Goal: Task Accomplishment & Management: Use online tool/utility

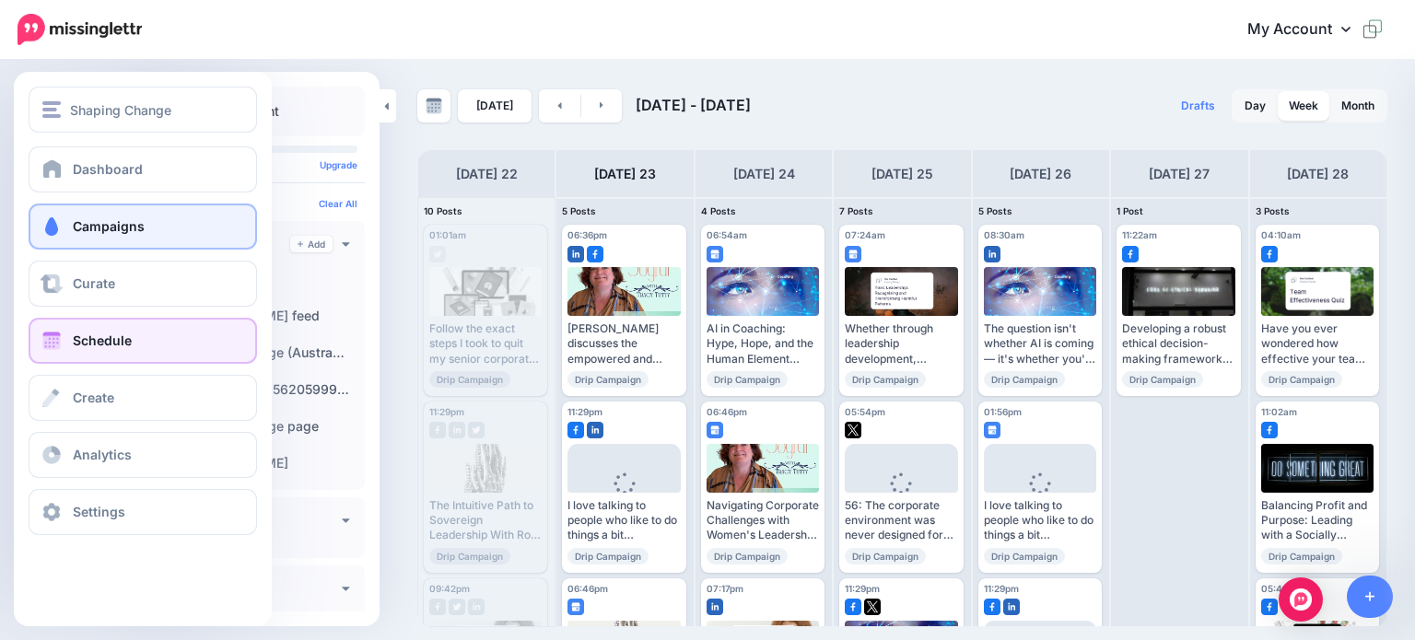
click at [87, 231] on span "Campaigns" at bounding box center [109, 226] width 72 height 16
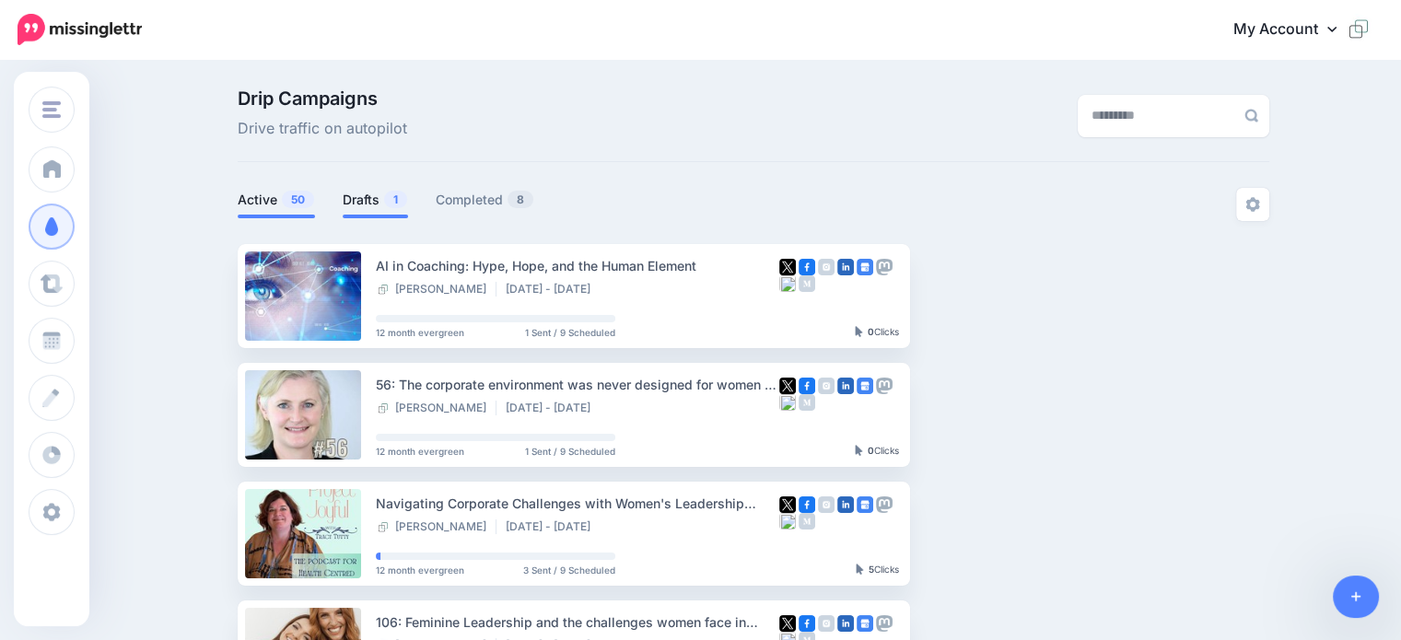
click at [361, 194] on link "Drafts 1" at bounding box center [375, 200] width 65 height 22
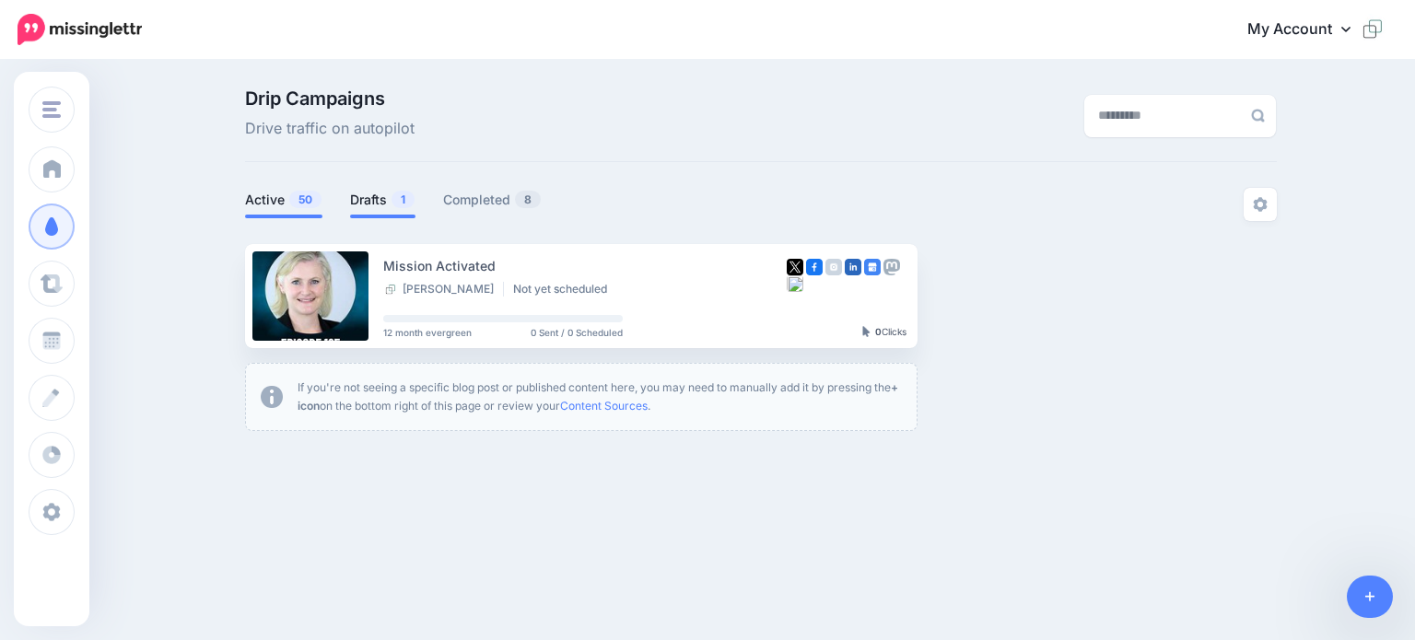
click at [264, 198] on link "Active 50" at bounding box center [283, 200] width 77 height 22
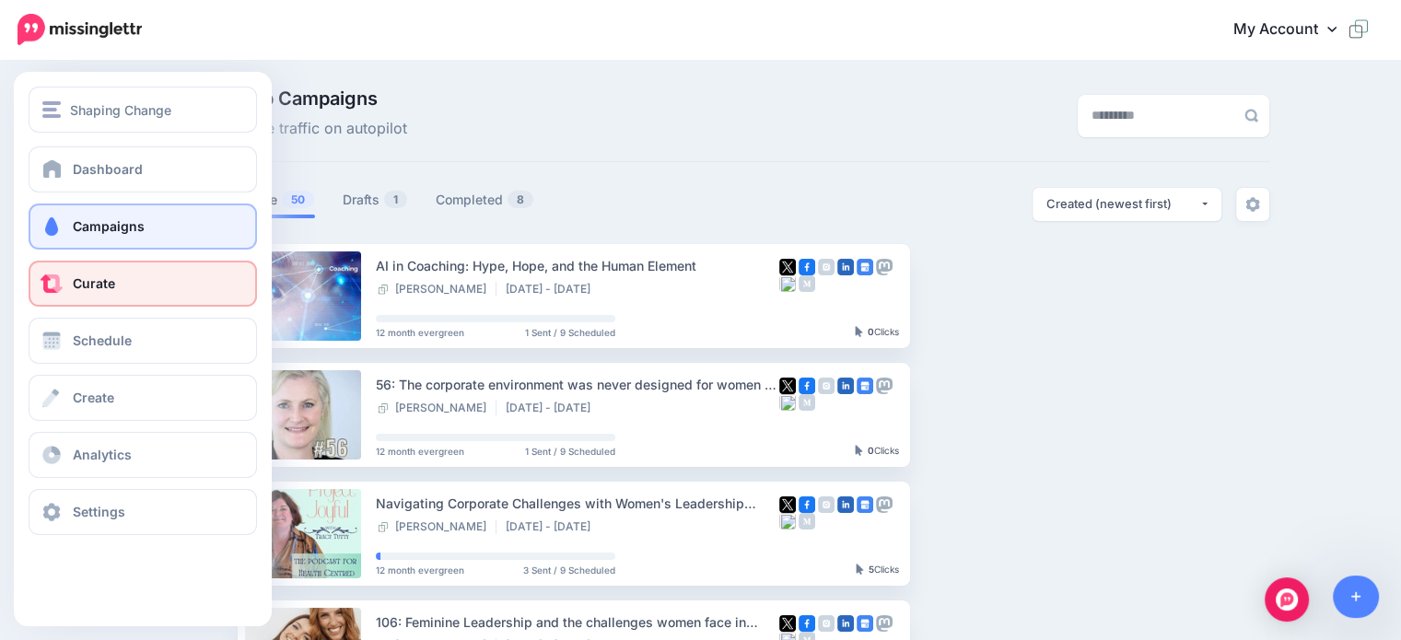
click at [97, 290] on span "Curate" at bounding box center [94, 283] width 42 height 16
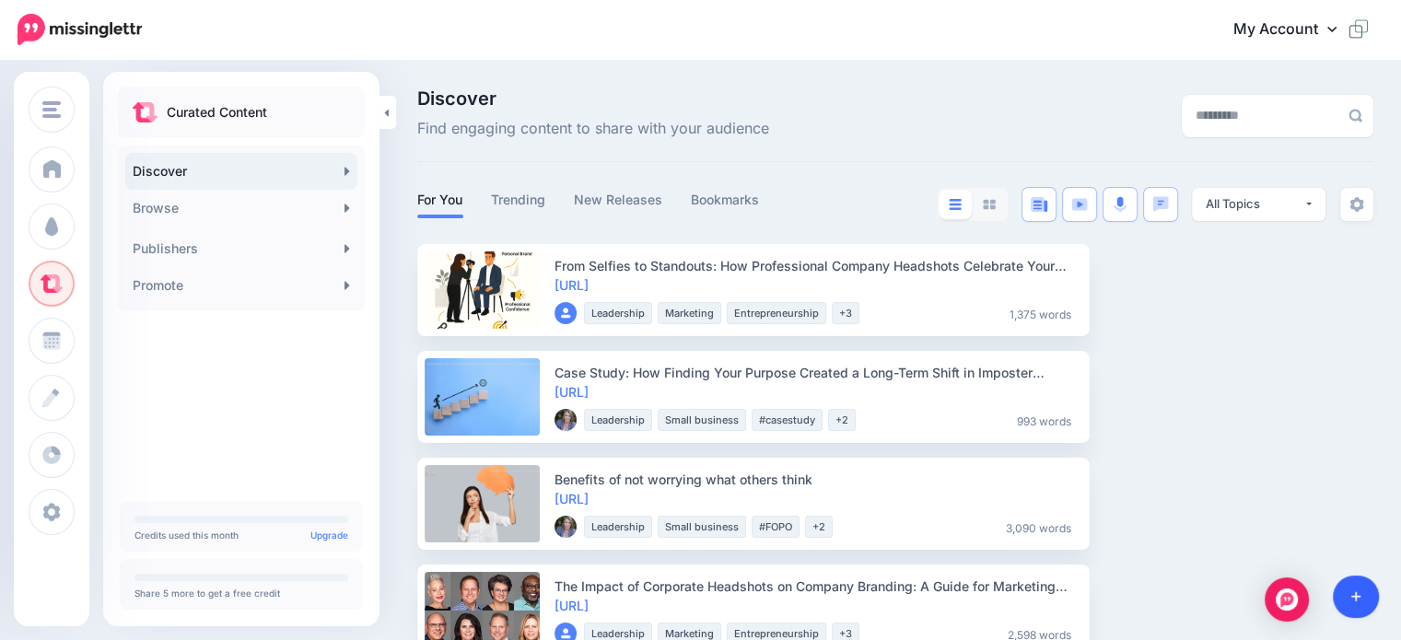
click at [1352, 600] on icon at bounding box center [1356, 596] width 10 height 13
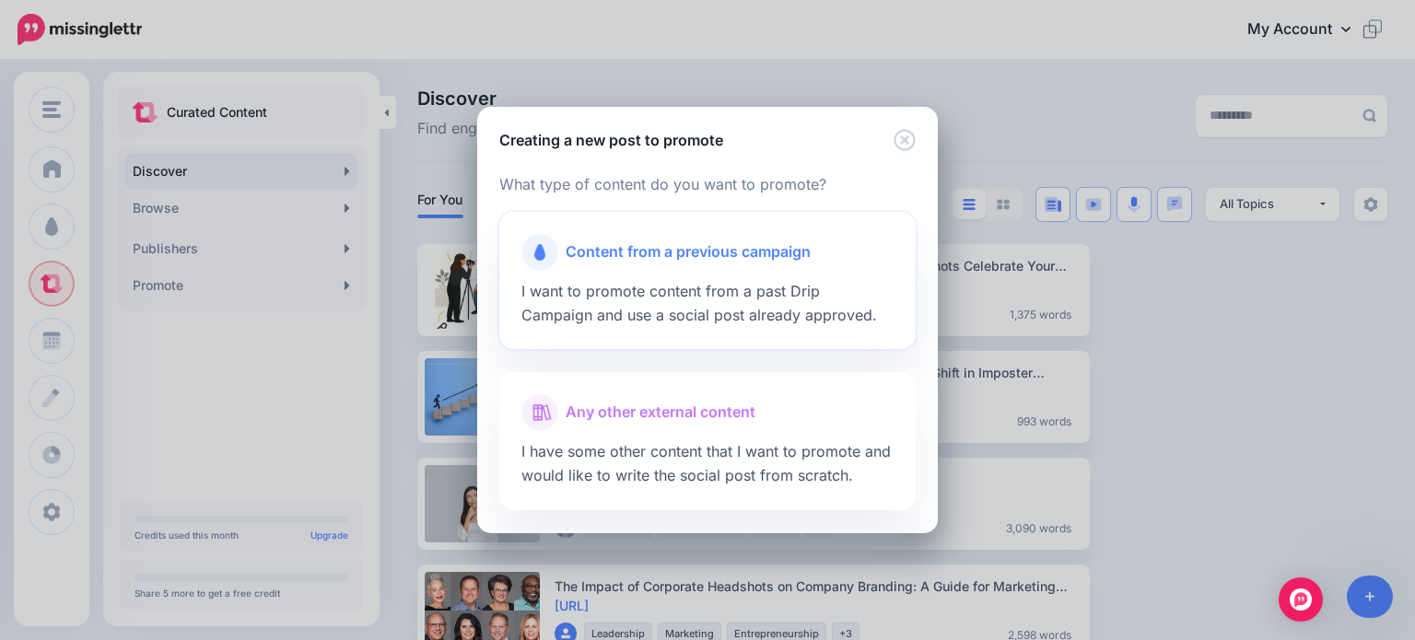
click at [619, 253] on span "Content from a previous campaign" at bounding box center [687, 252] width 245 height 24
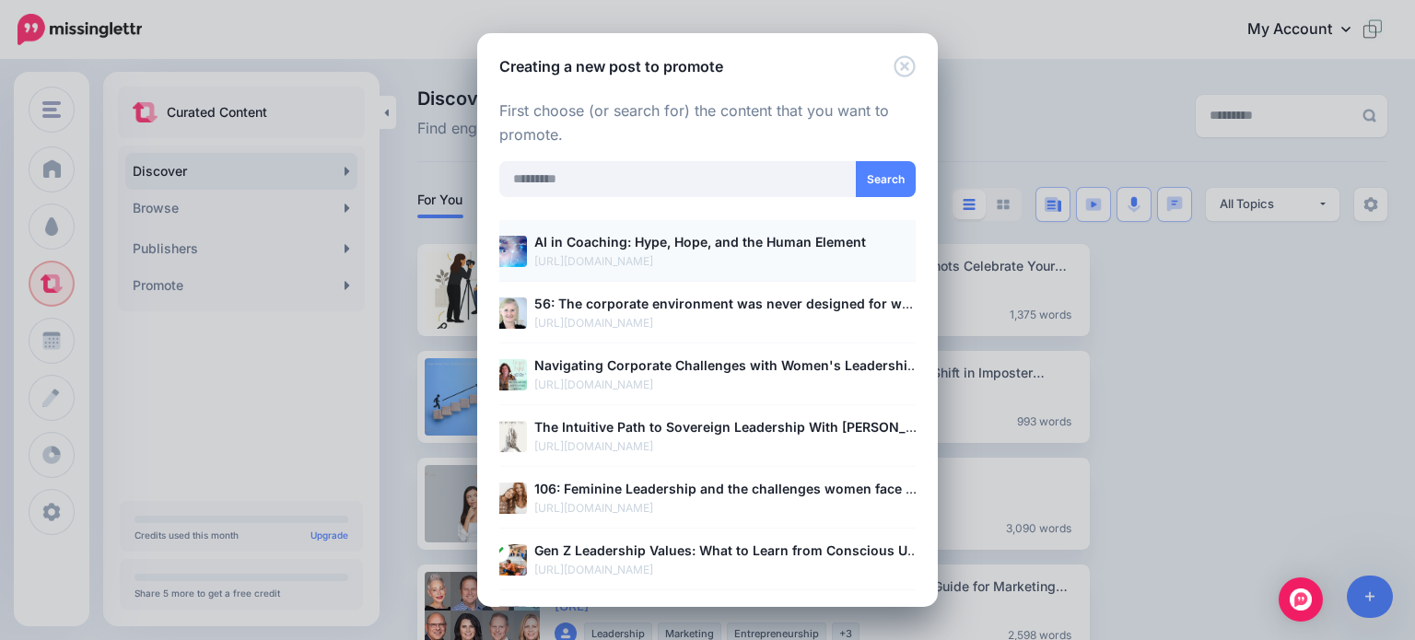
click at [589, 238] on b "AI in Coaching: Hype, Hope, and the Human Element" at bounding box center [700, 242] width 332 height 16
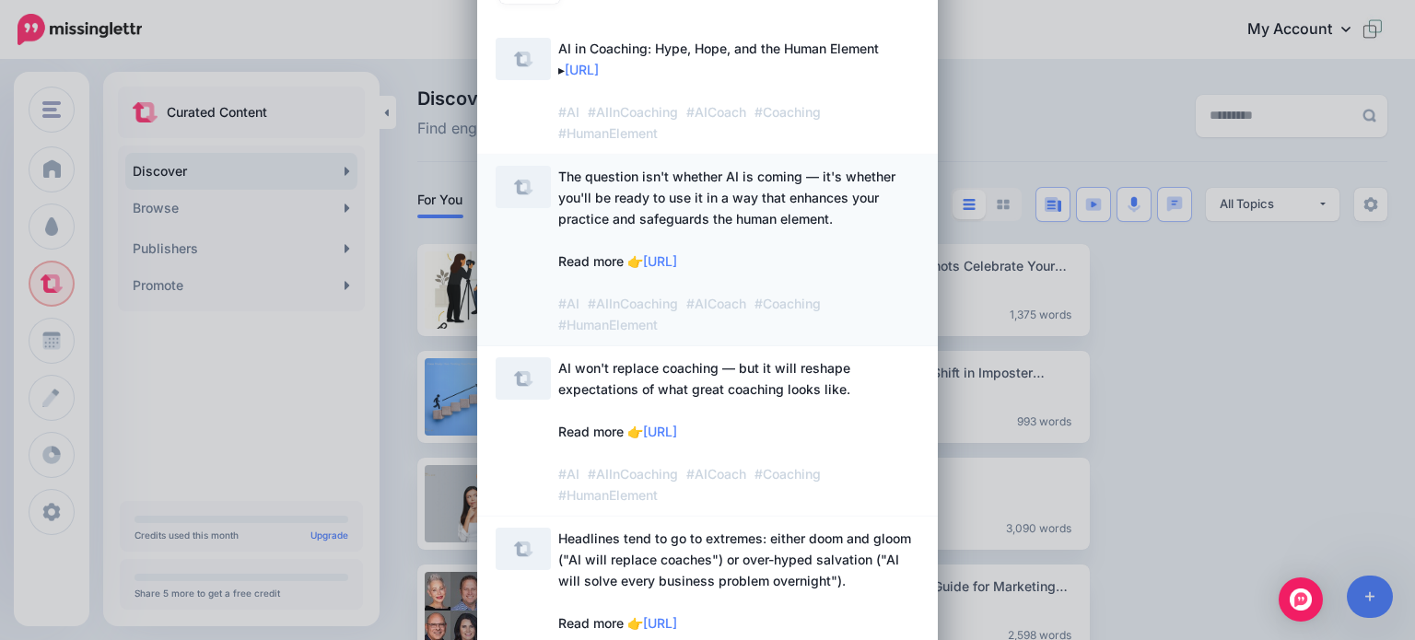
scroll to position [92, 0]
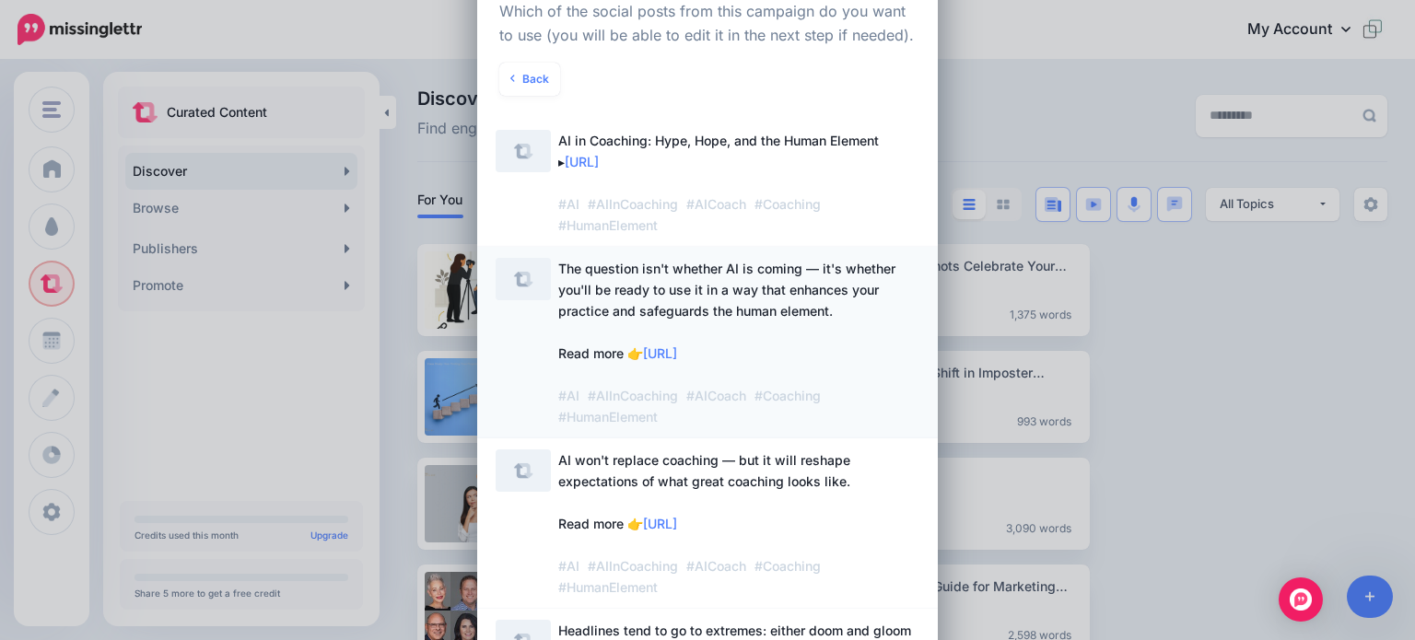
click at [679, 265] on span "The question isn't whether AI is coming — it's whether you'll be ready to use i…" at bounding box center [726, 343] width 337 height 164
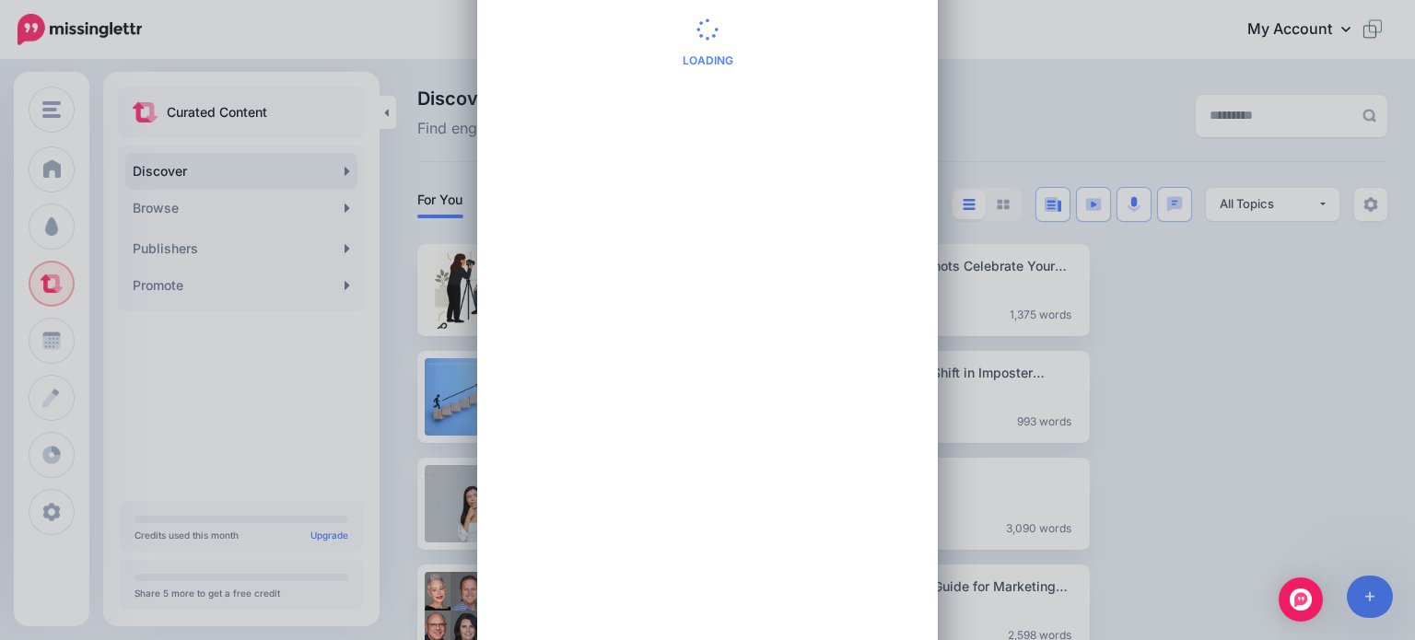
scroll to position [0, 0]
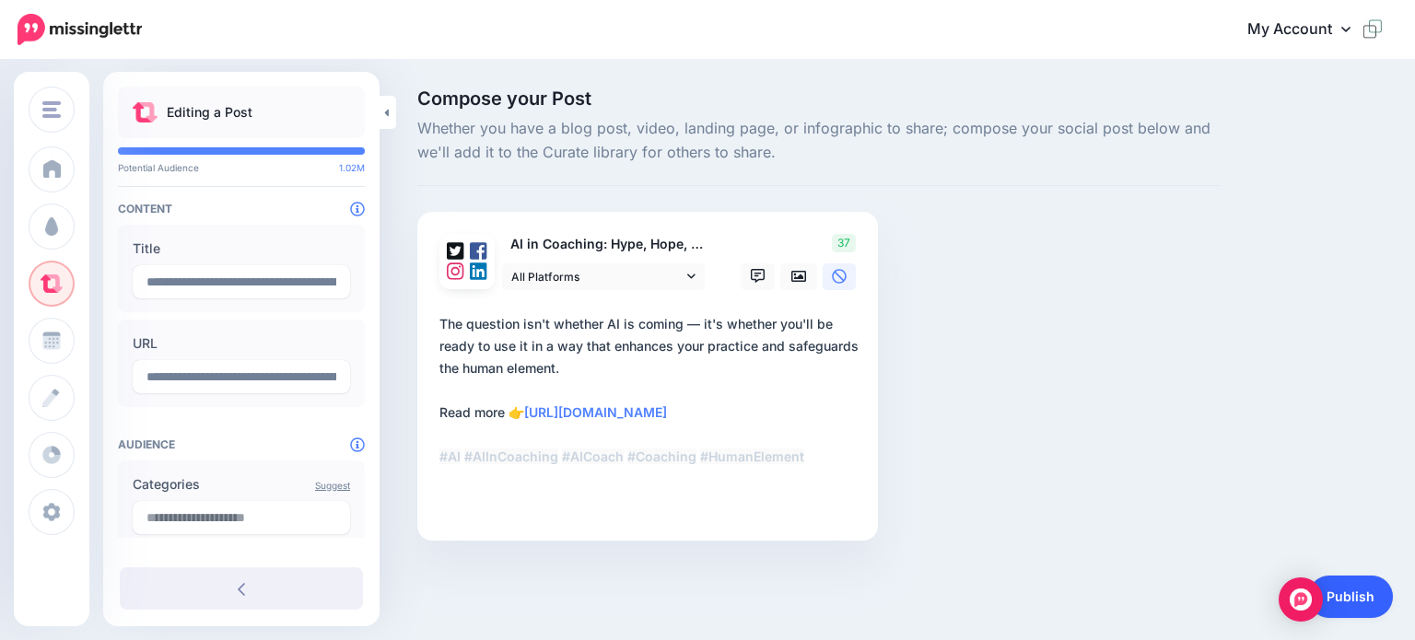
click at [1356, 597] on link "Publish" at bounding box center [1350, 597] width 85 height 42
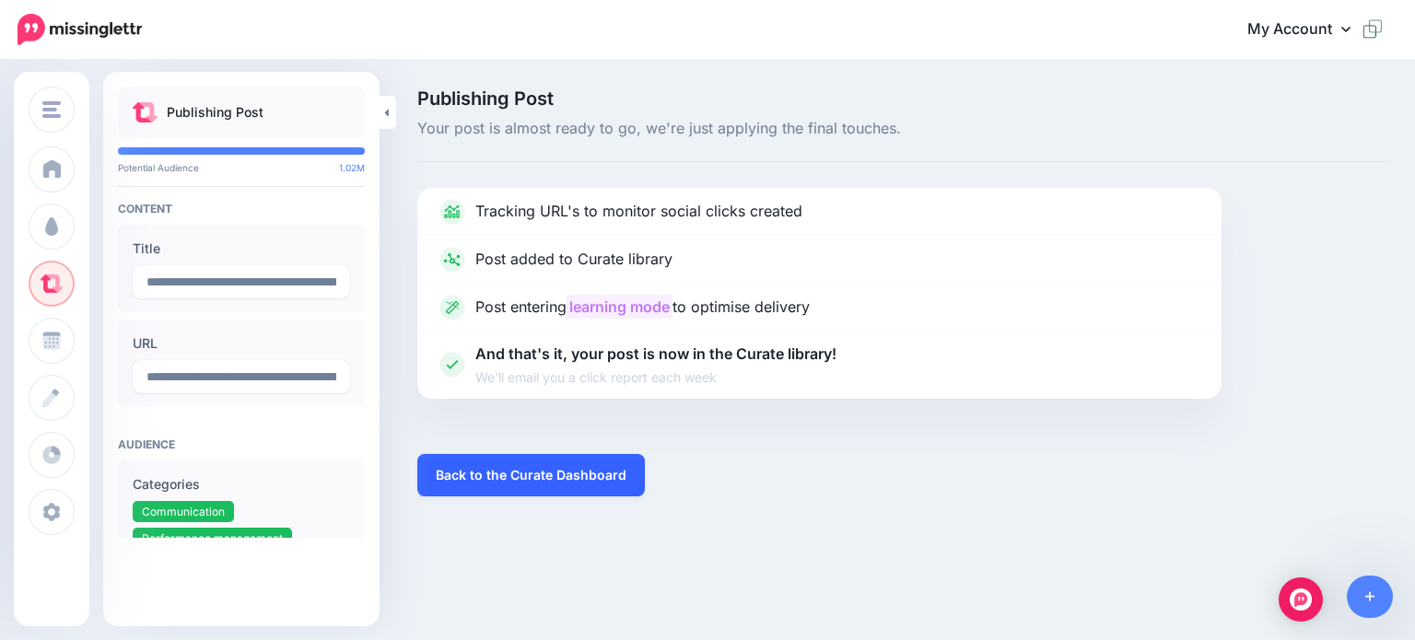
click at [497, 472] on link "Back to the Curate Dashboard" at bounding box center [530, 475] width 227 height 42
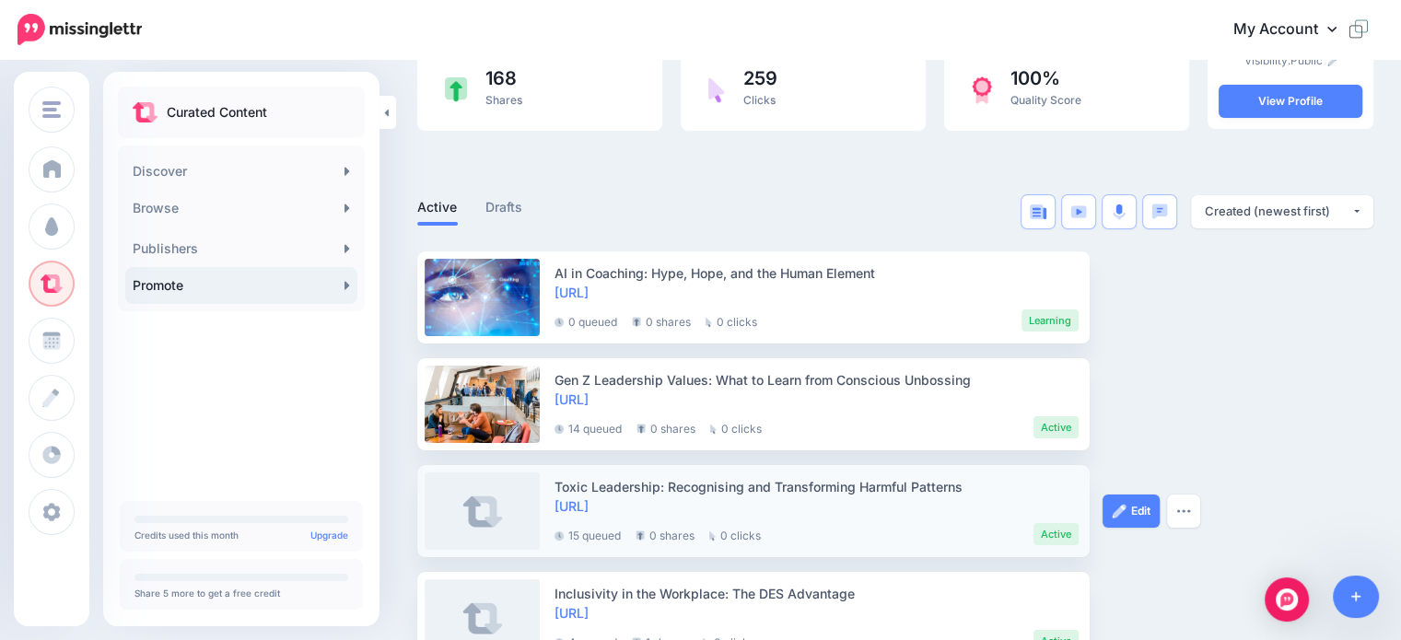
scroll to position [92, 0]
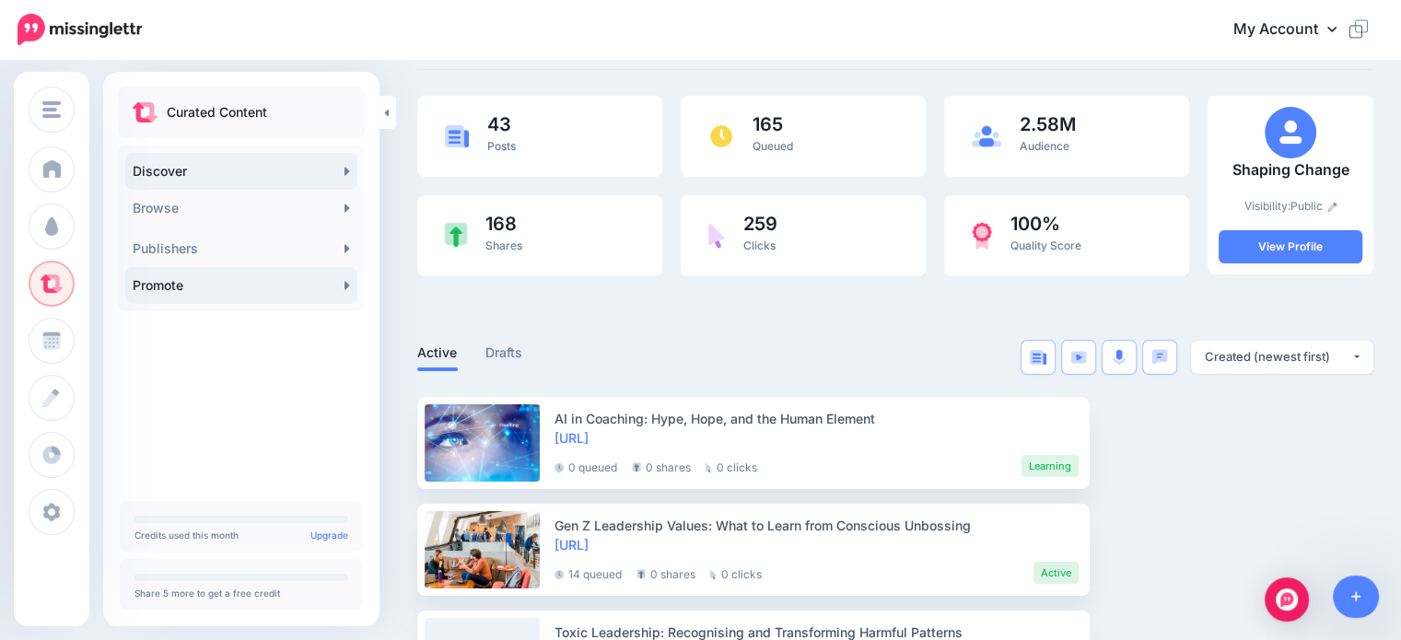
click at [157, 159] on link "Discover" at bounding box center [241, 171] width 232 height 37
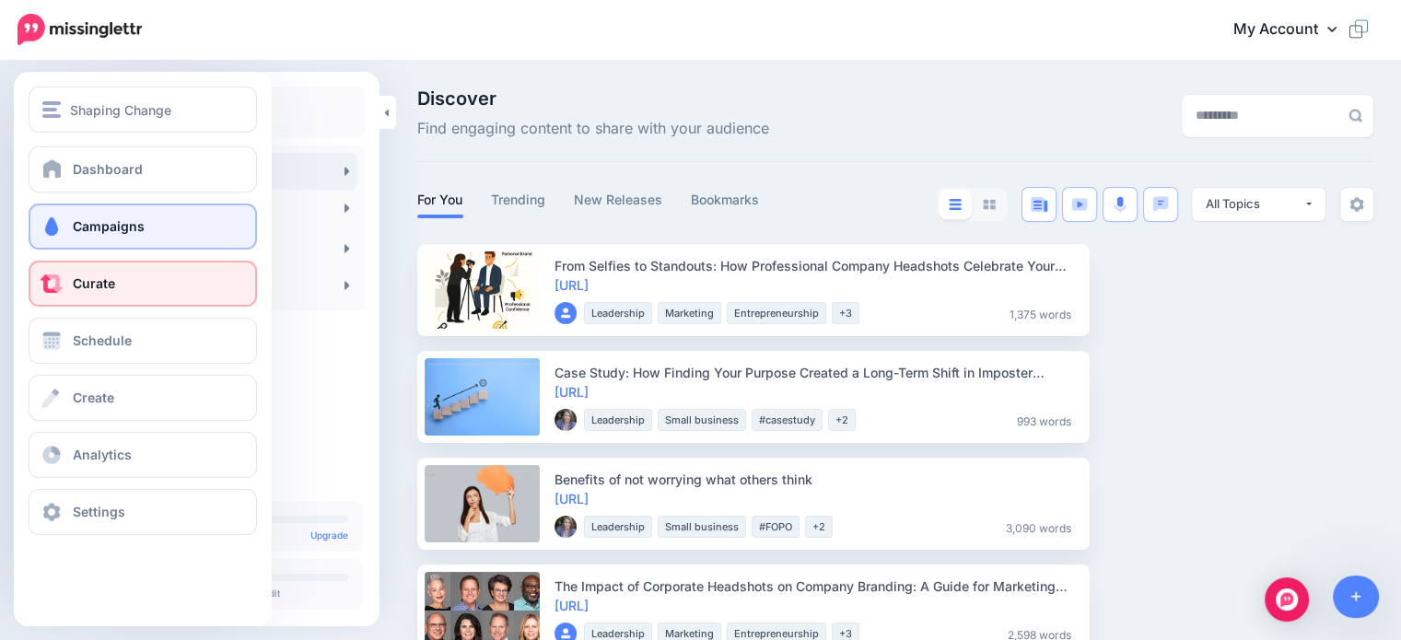
click at [96, 221] on span "Campaigns" at bounding box center [109, 226] width 72 height 16
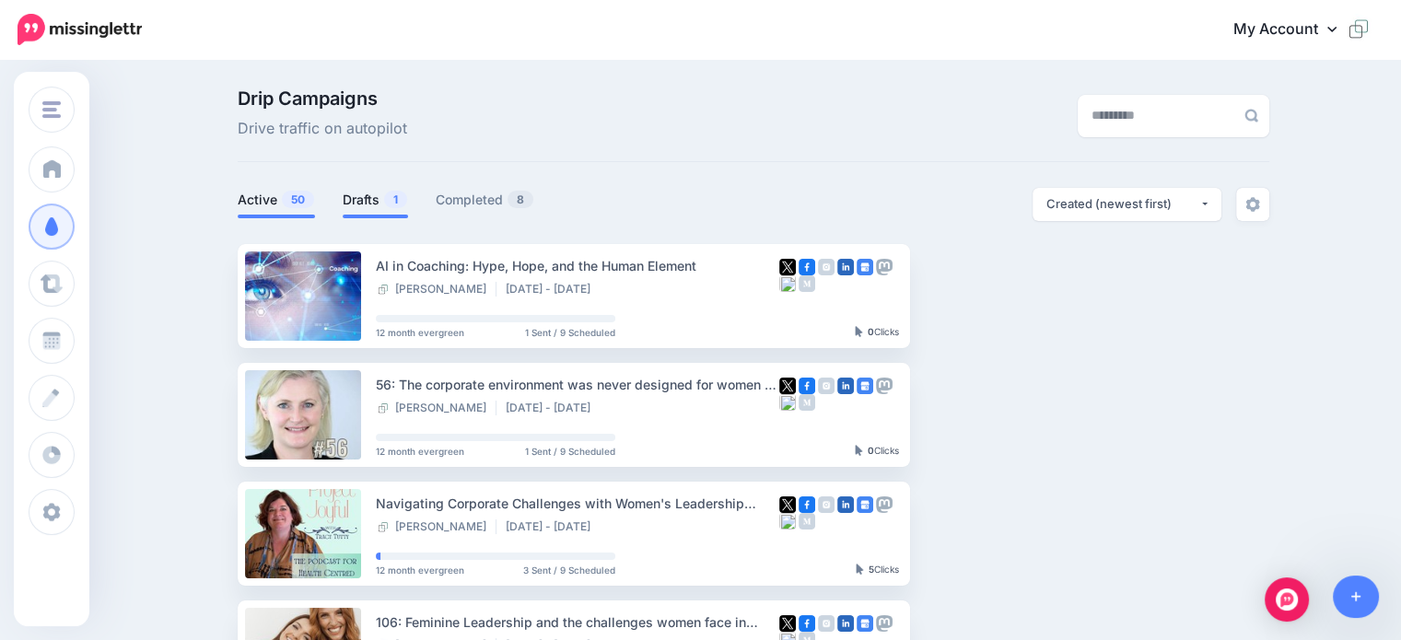
drag, startPoint x: 371, startPoint y: 193, endPoint x: 414, endPoint y: 193, distance: 42.4
click at [371, 193] on link "Drafts 1" at bounding box center [375, 200] width 65 height 22
click at [368, 198] on link "Drafts 1" at bounding box center [375, 200] width 65 height 22
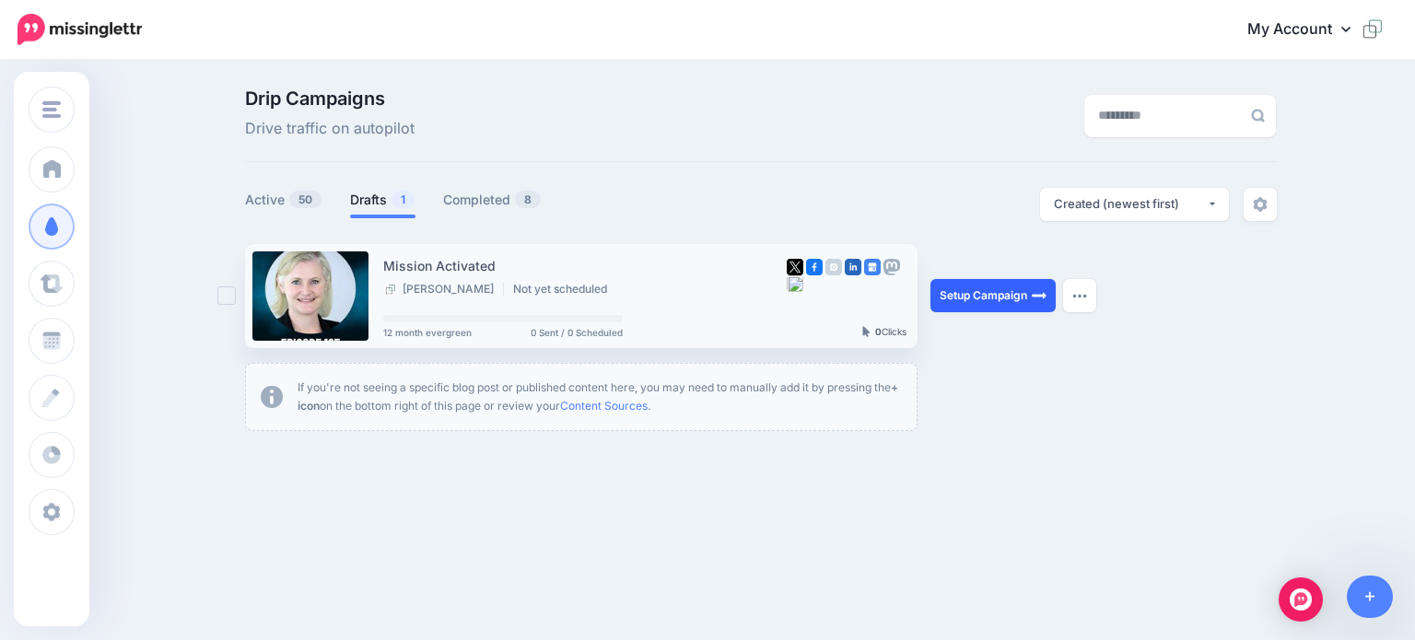
click at [976, 300] on link "Setup Campaign" at bounding box center [992, 295] width 125 height 33
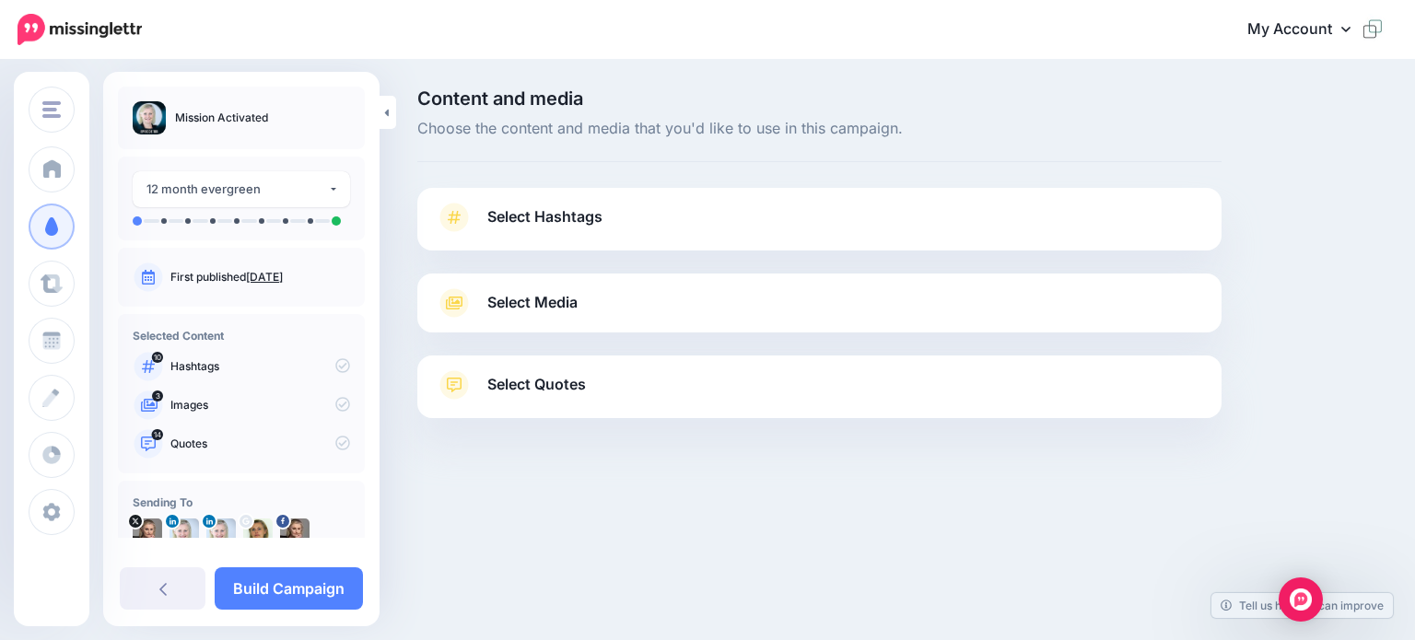
click at [561, 216] on span "Select Hashtags" at bounding box center [544, 216] width 115 height 25
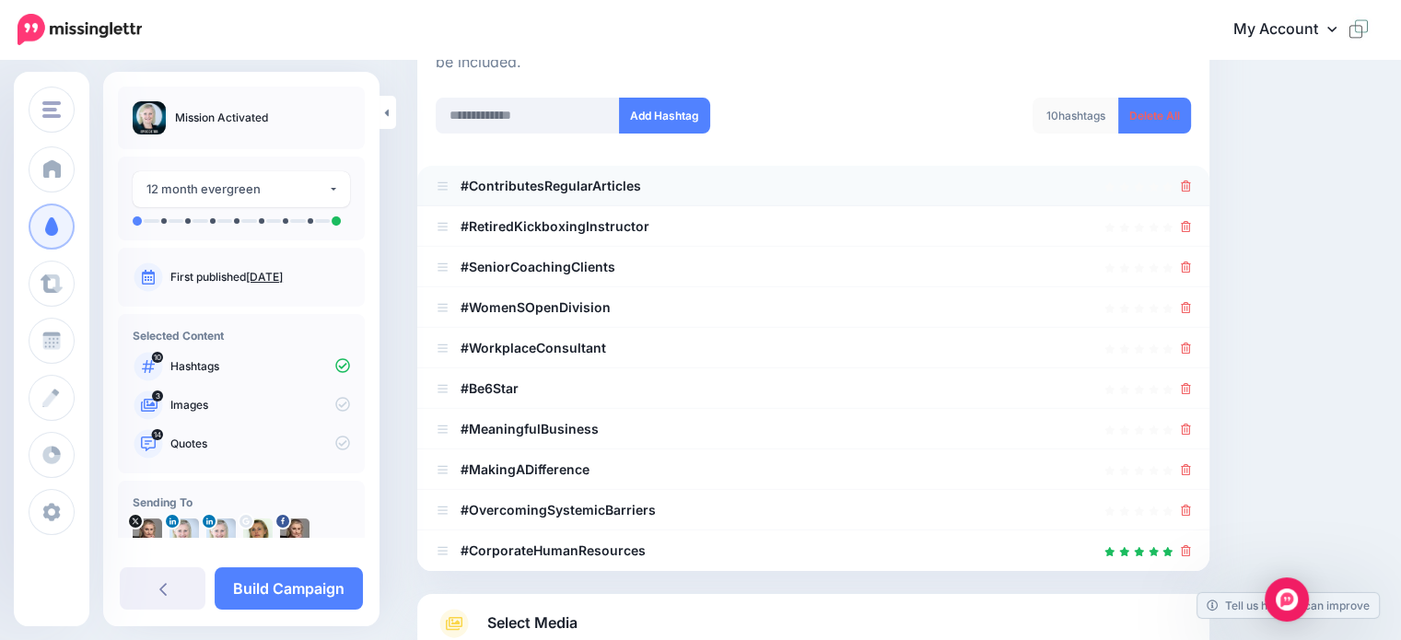
scroll to position [276, 0]
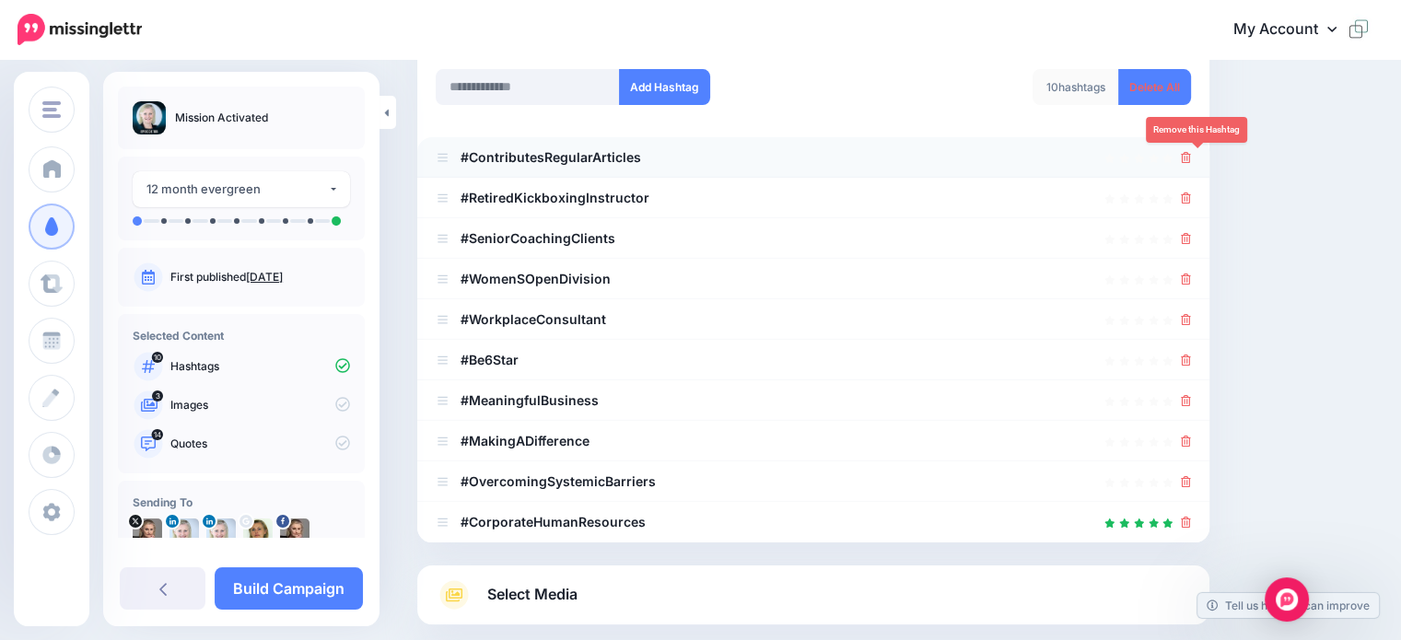
click at [1191, 161] on icon at bounding box center [1186, 157] width 10 height 11
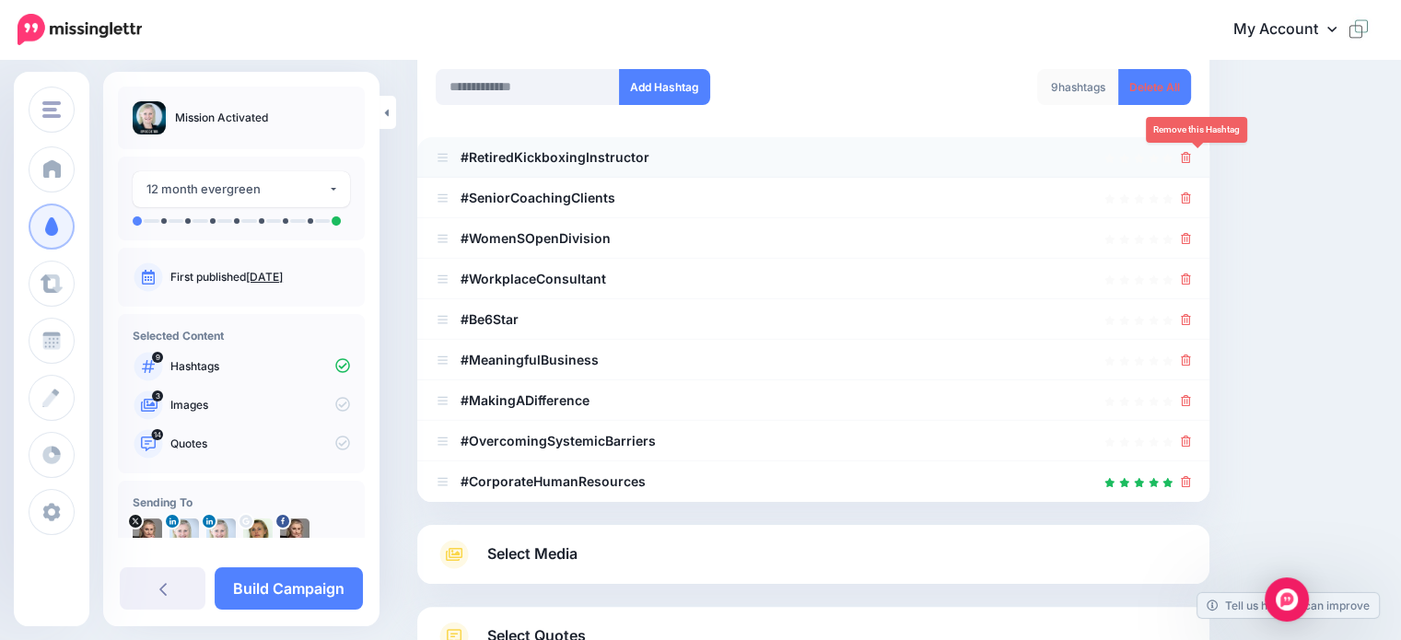
click at [1191, 159] on icon at bounding box center [1186, 157] width 10 height 11
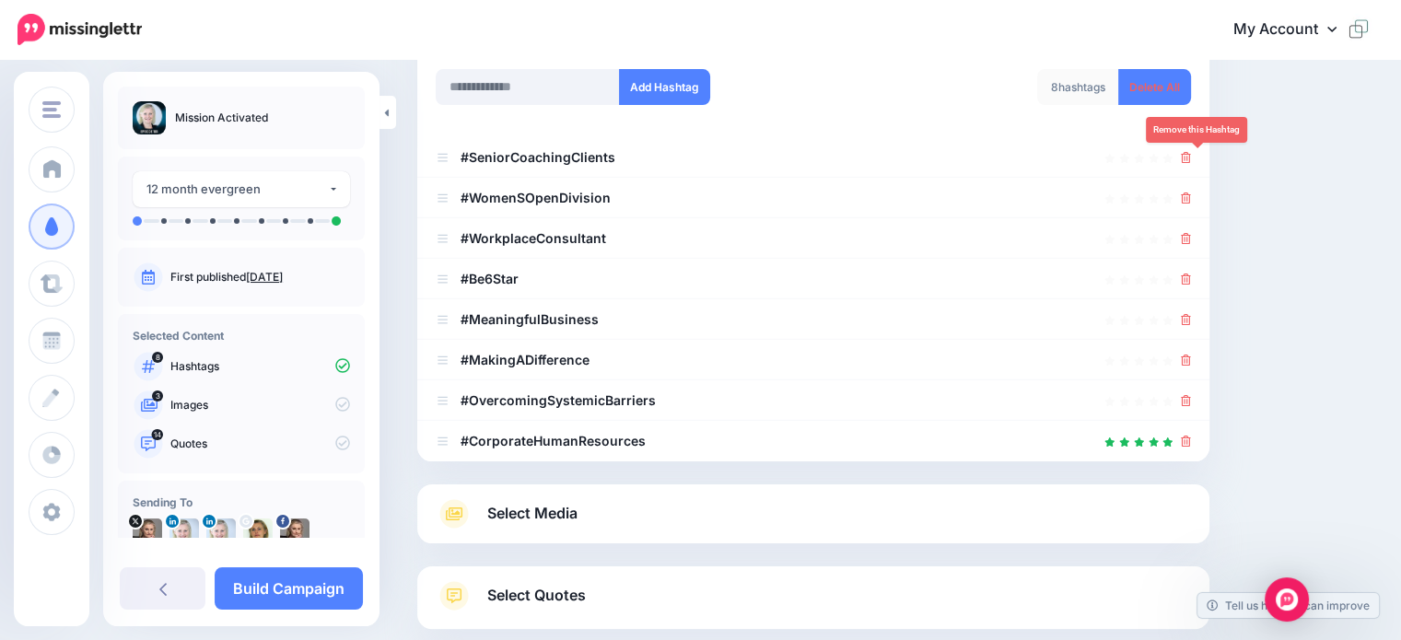
click at [1191, 159] on icon at bounding box center [1186, 157] width 10 height 11
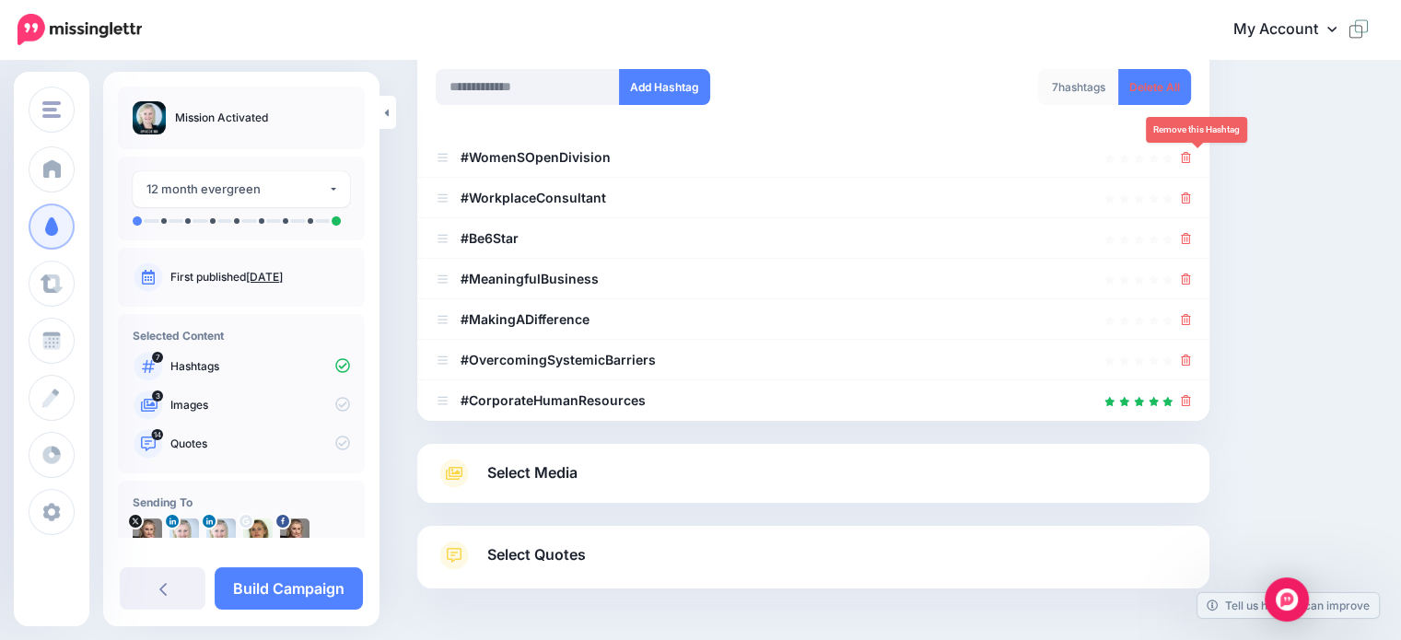
click at [1191, 159] on icon at bounding box center [1186, 157] width 10 height 11
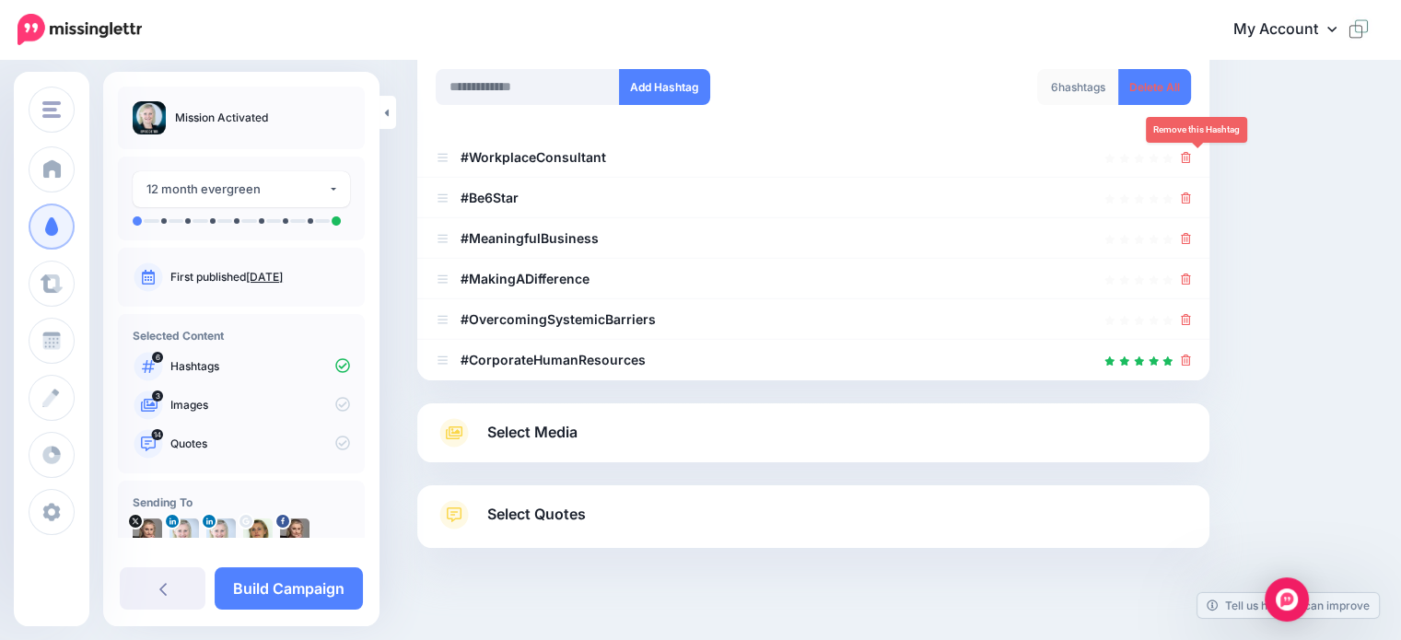
click at [1191, 159] on icon at bounding box center [1186, 157] width 10 height 11
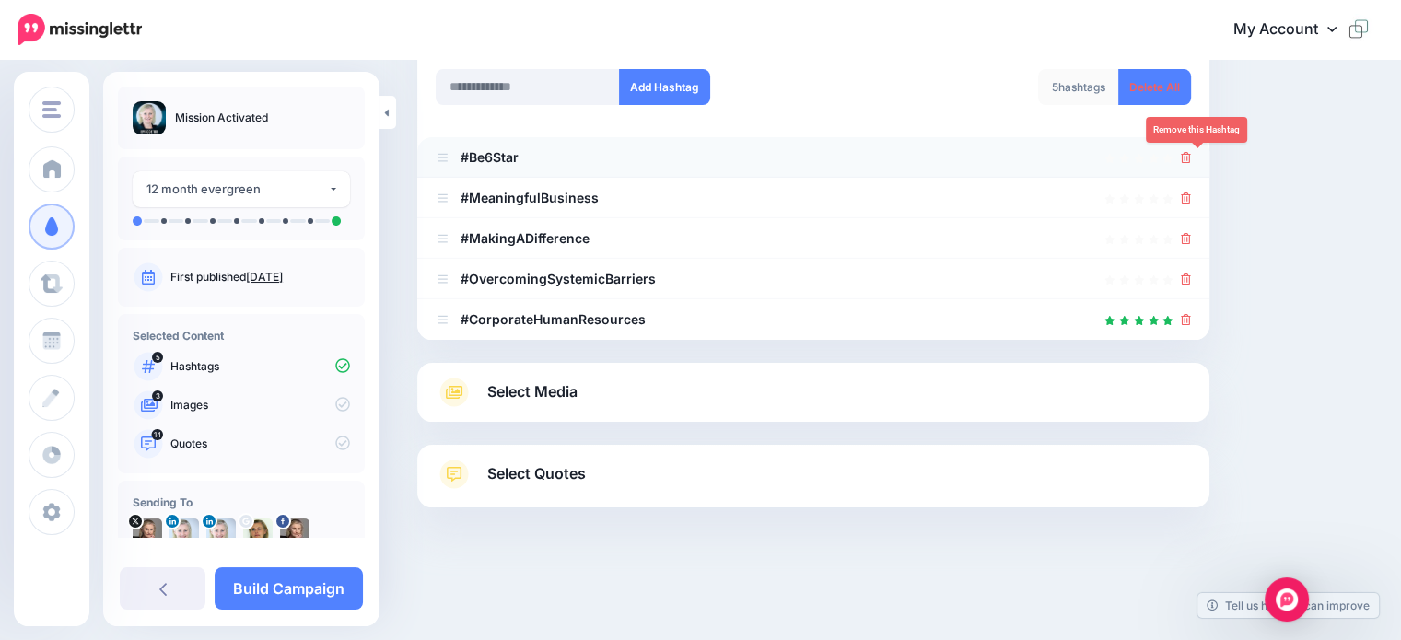
click at [1191, 158] on icon at bounding box center [1186, 157] width 10 height 11
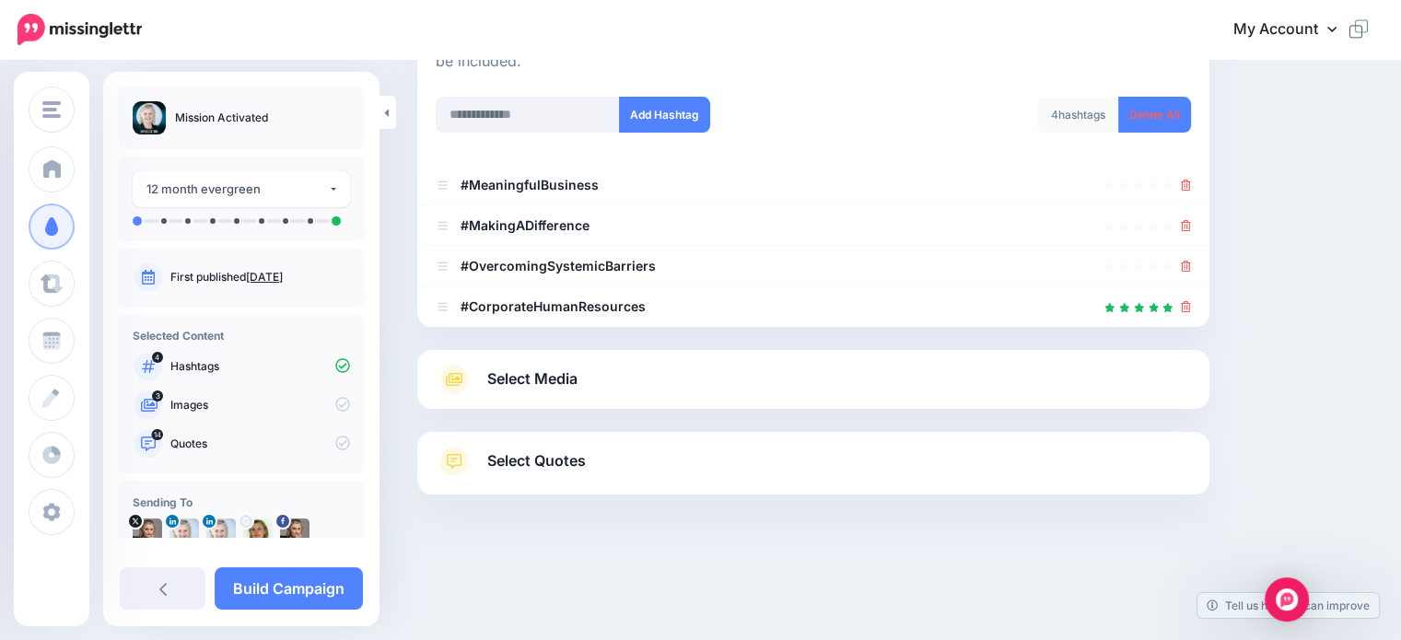
scroll to position [248, 0]
click at [1191, 181] on icon at bounding box center [1186, 186] width 10 height 11
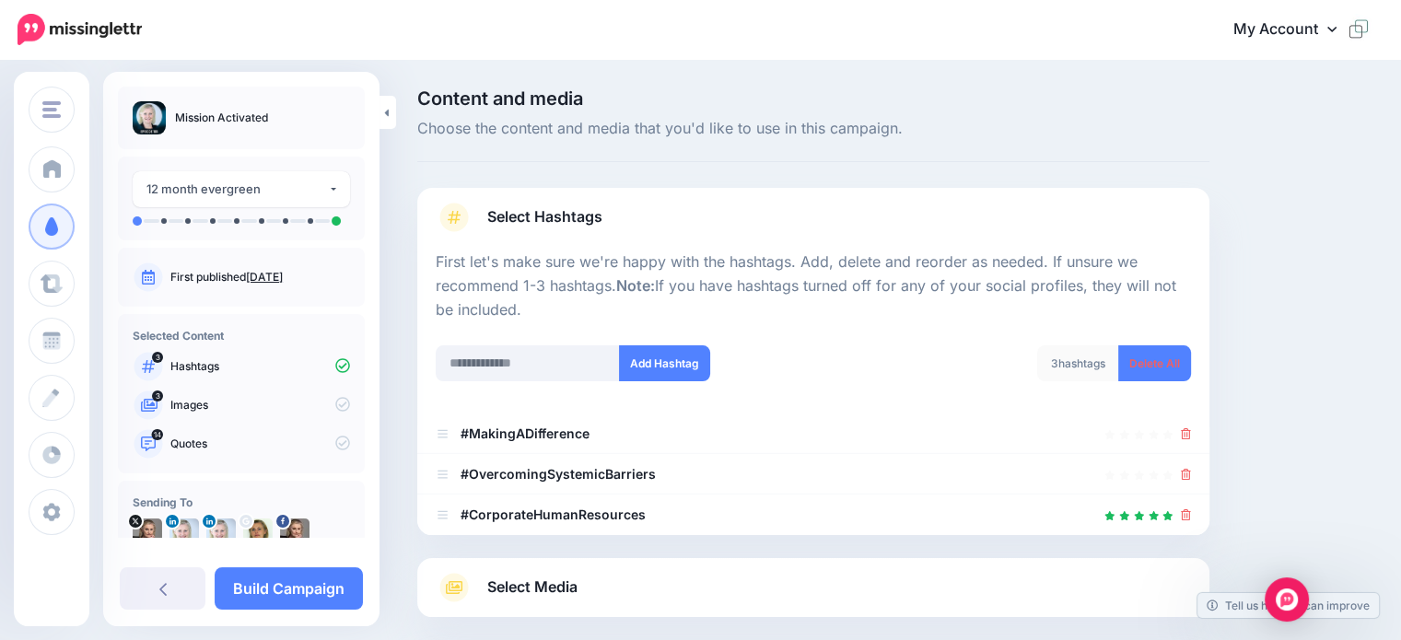
scroll to position [181, 0]
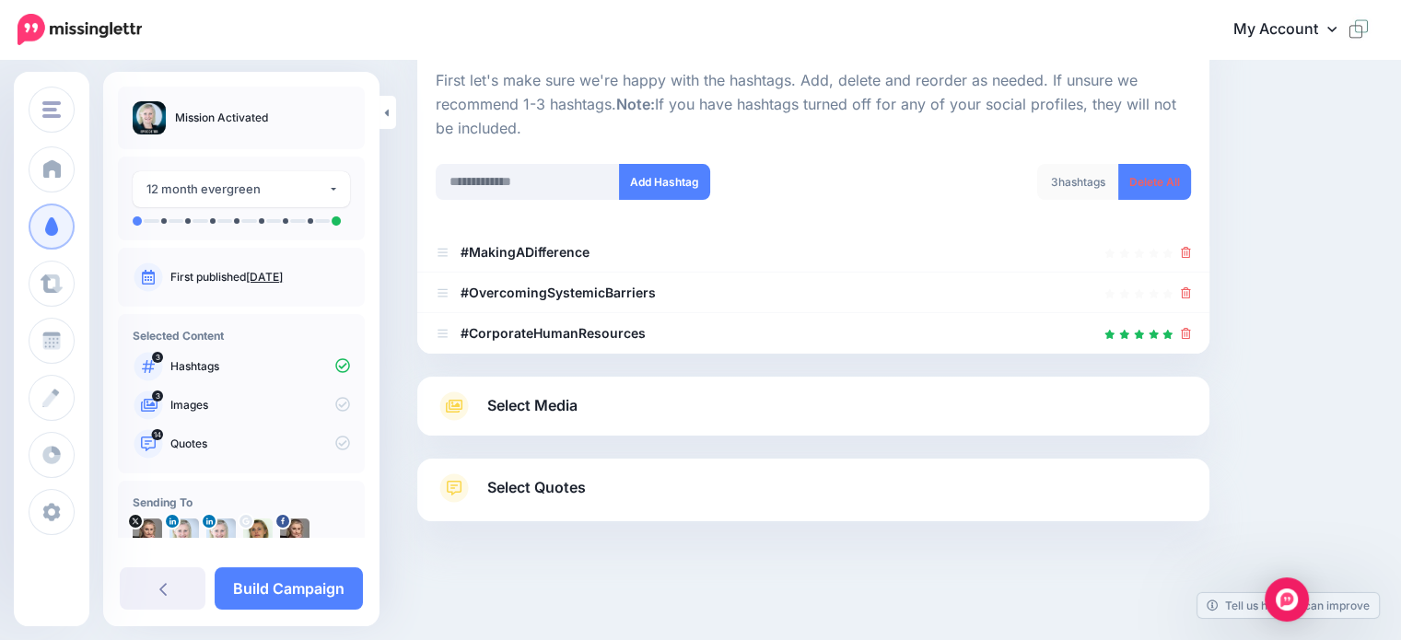
click at [546, 405] on span "Select Media" at bounding box center [532, 405] width 90 height 25
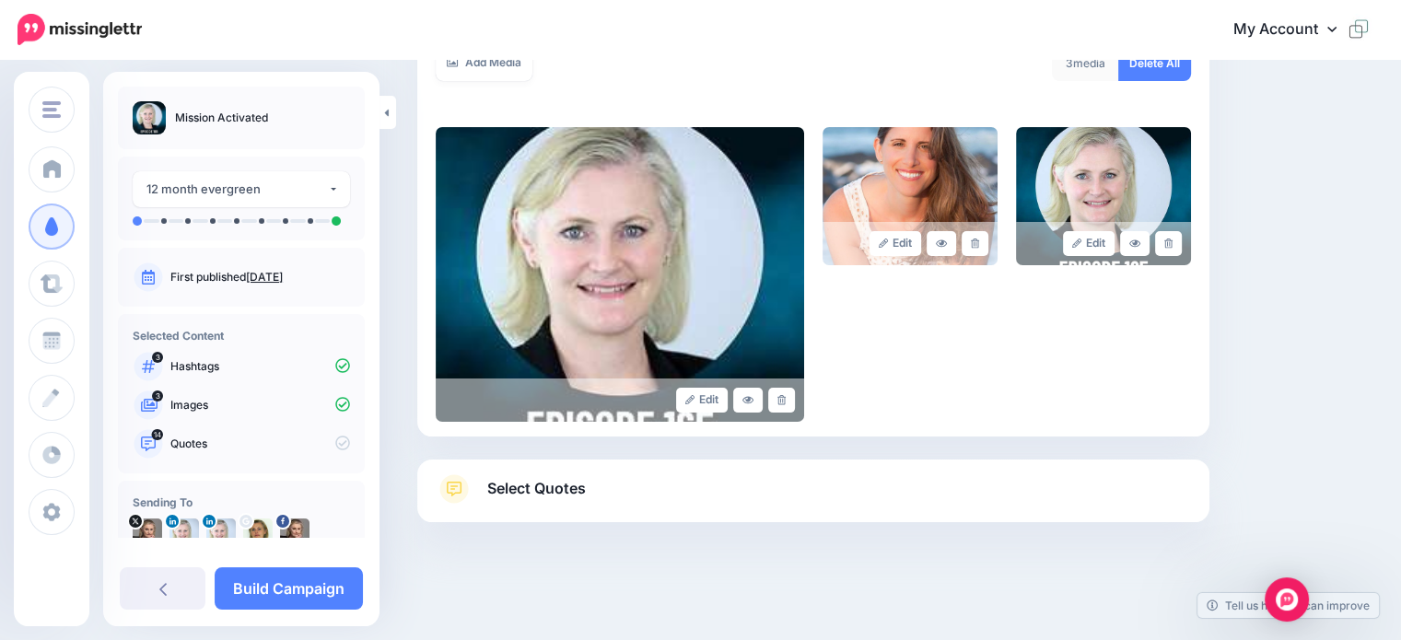
scroll to position [354, 0]
click at [985, 236] on link at bounding box center [975, 242] width 27 height 25
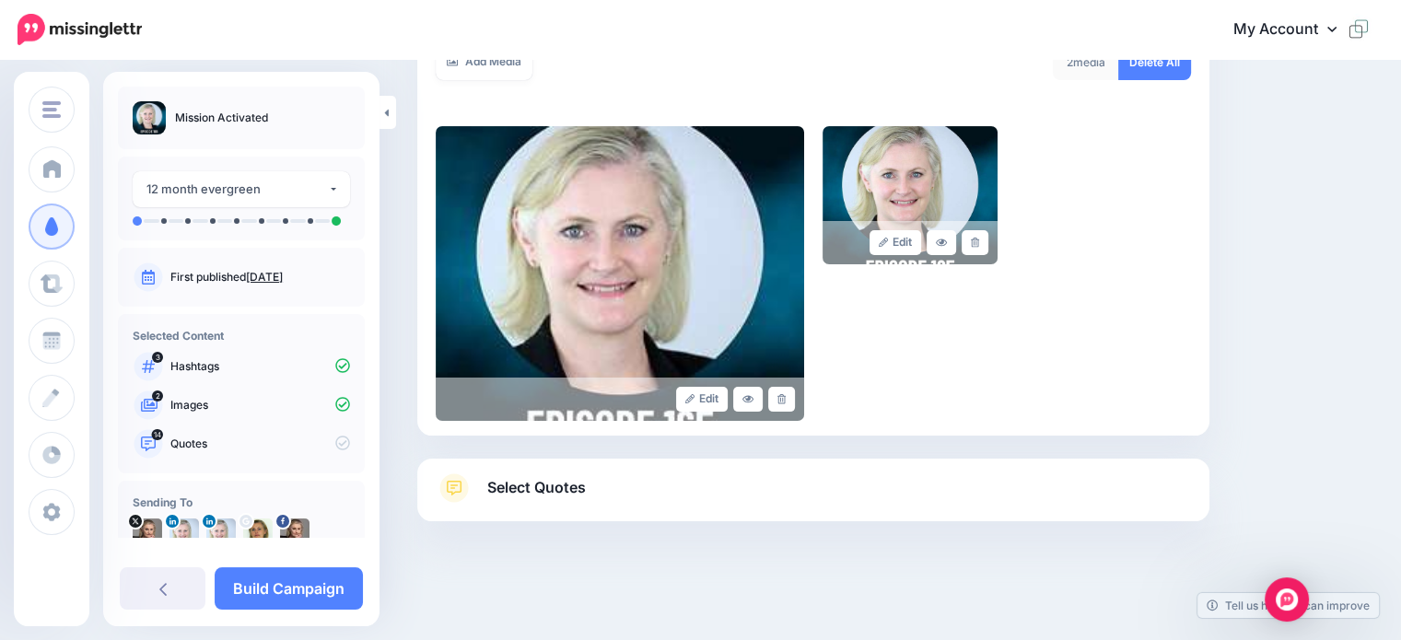
click at [535, 485] on span "Select Quotes" at bounding box center [536, 487] width 99 height 25
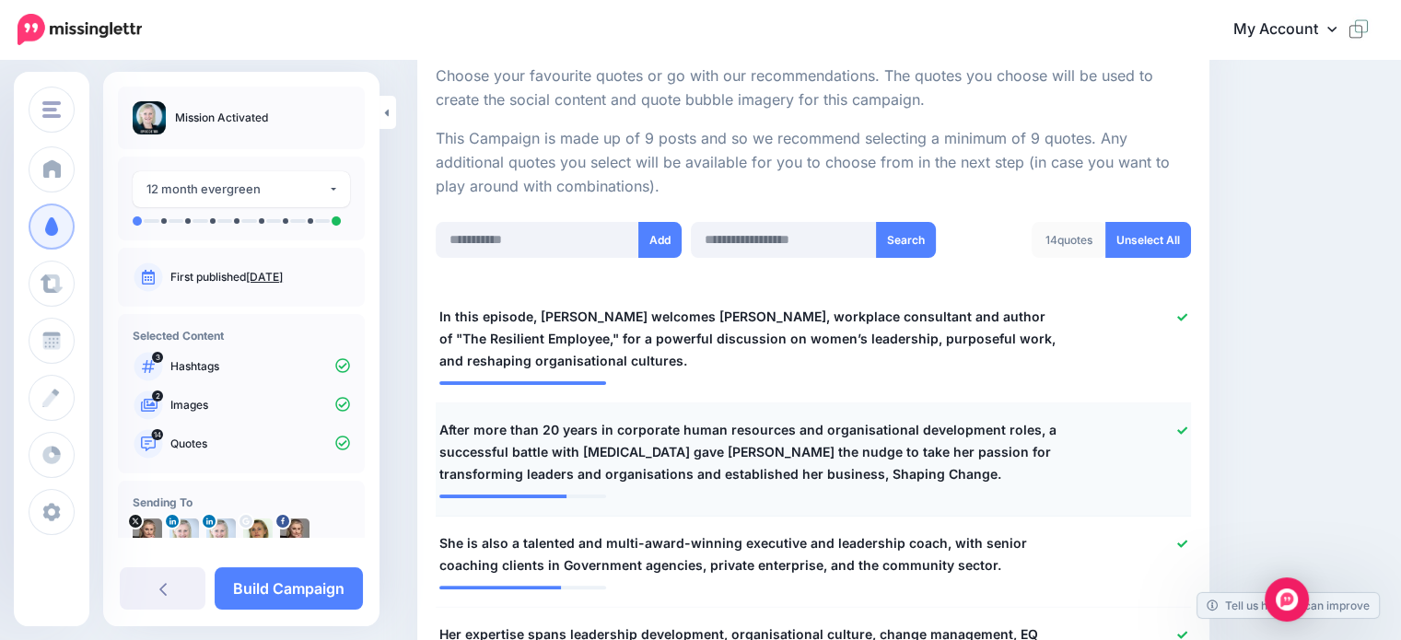
scroll to position [353, 0]
click at [1187, 426] on icon at bounding box center [1182, 431] width 10 height 10
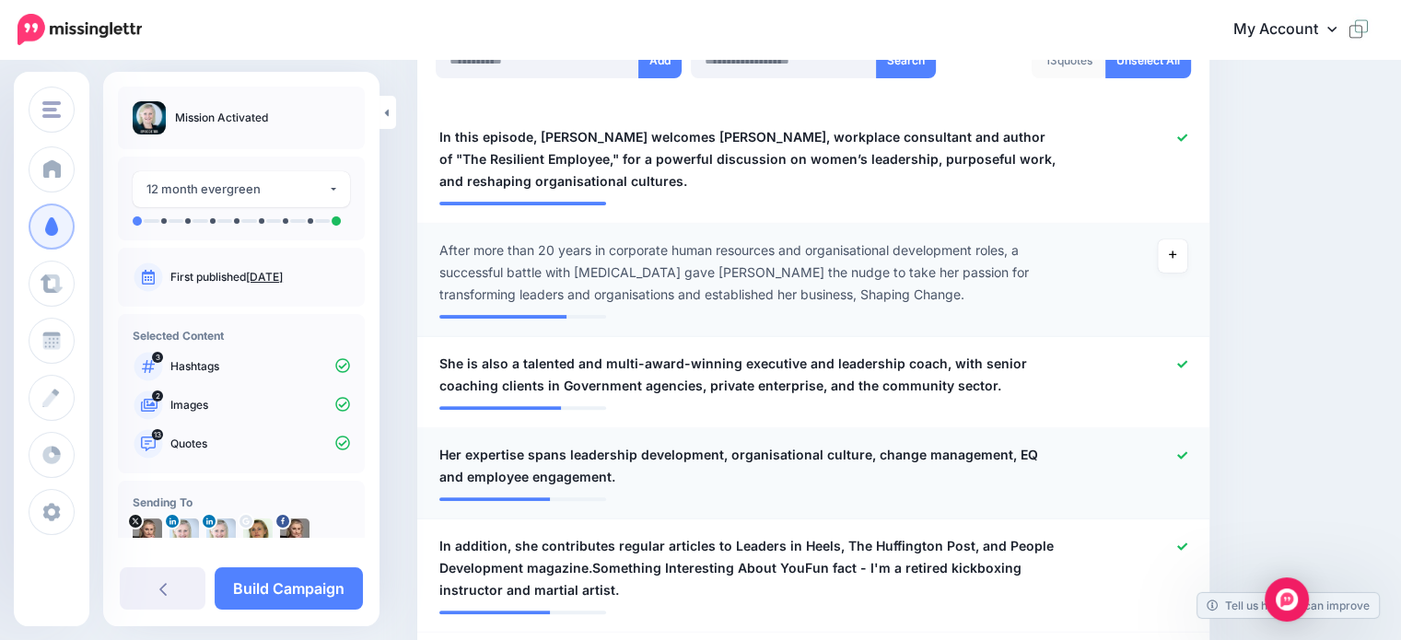
scroll to position [537, 0]
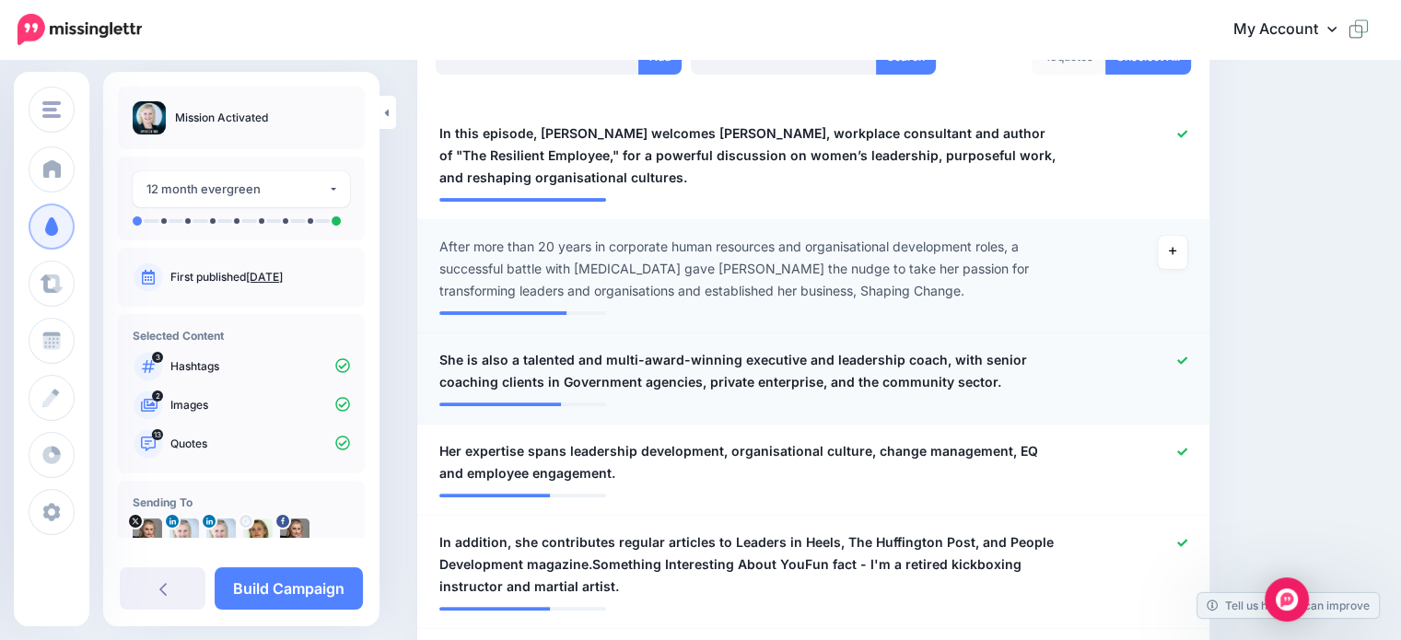
click at [1187, 356] on icon at bounding box center [1182, 361] width 10 height 10
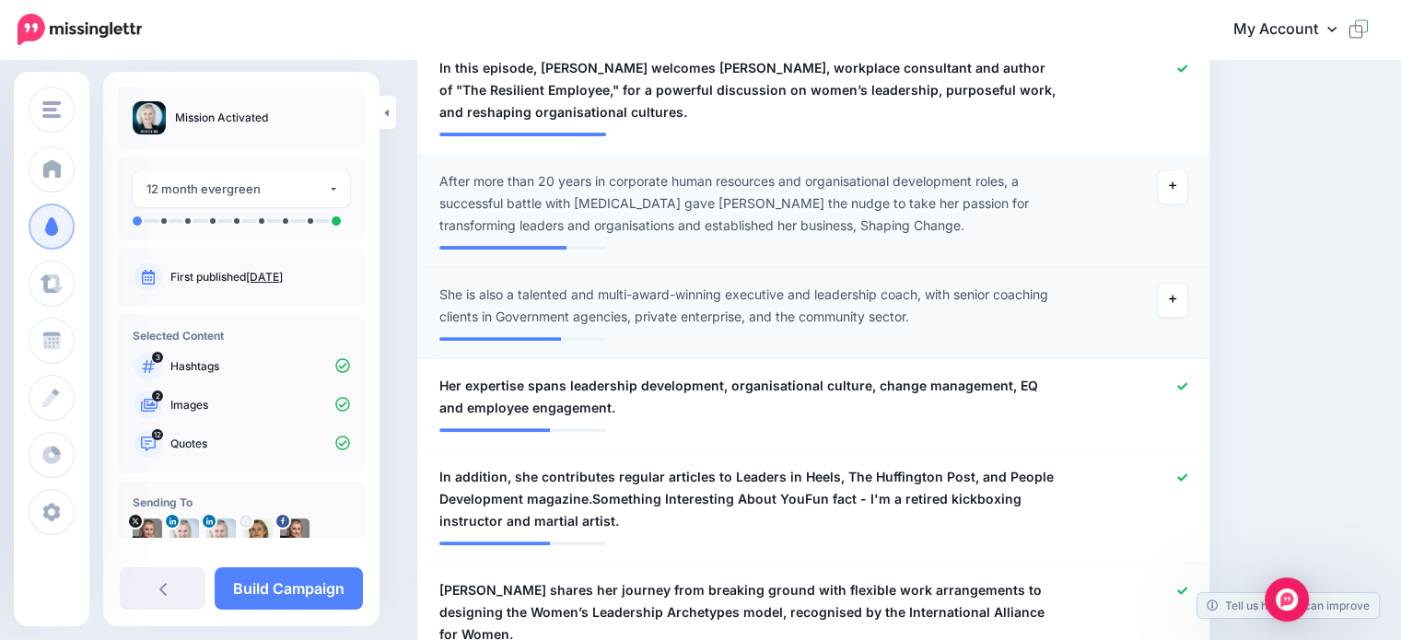
scroll to position [629, 0]
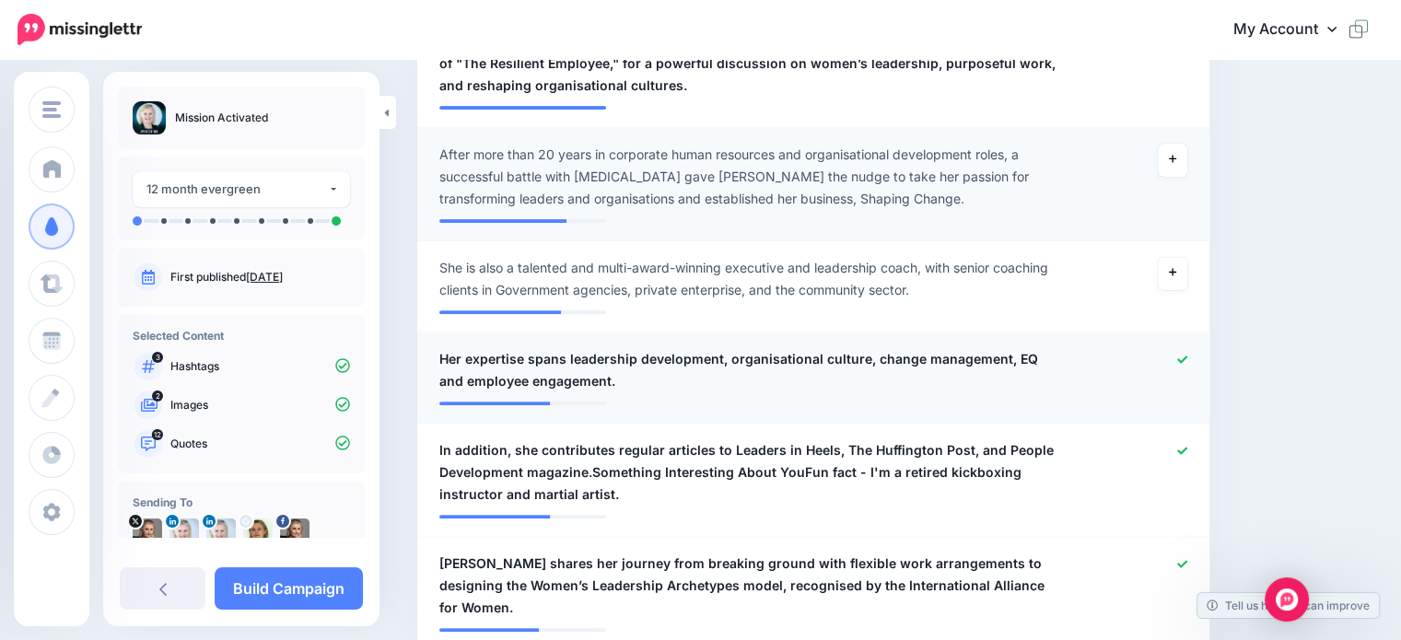
click at [1187, 363] on icon at bounding box center [1182, 360] width 10 height 10
click at [1187, 448] on icon at bounding box center [1182, 451] width 10 height 10
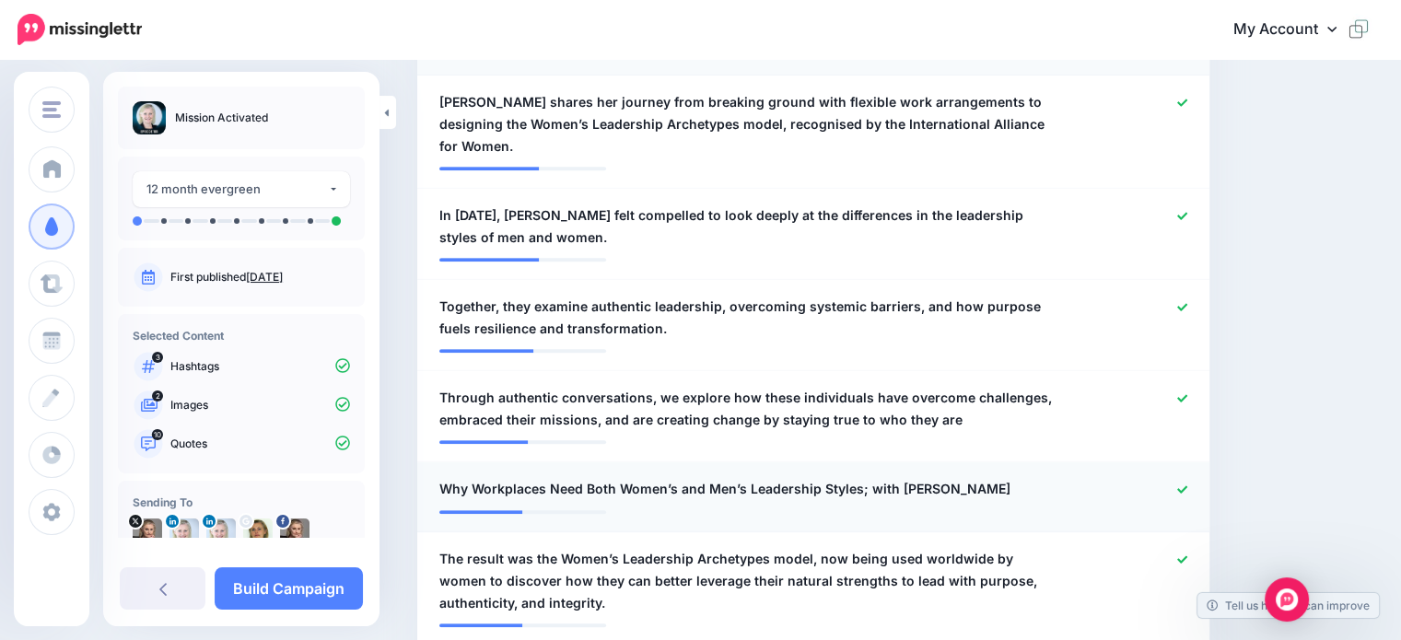
scroll to position [997, 0]
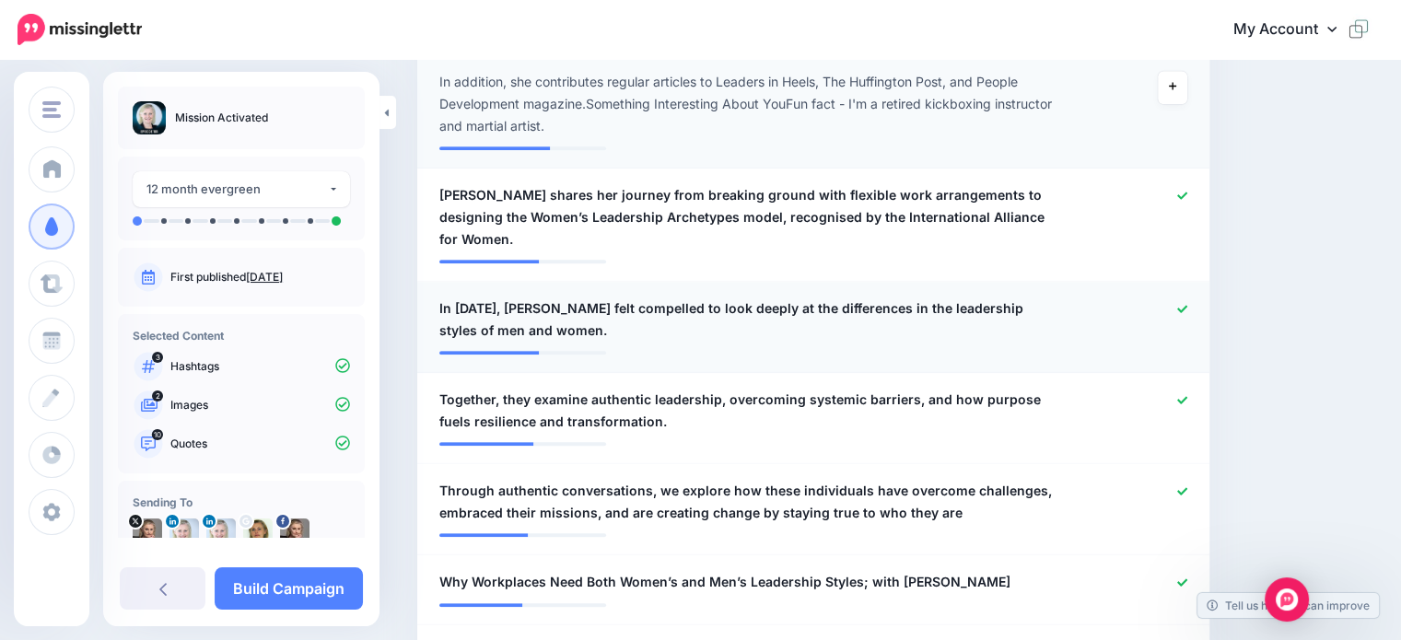
click at [1187, 304] on icon at bounding box center [1182, 309] width 10 height 10
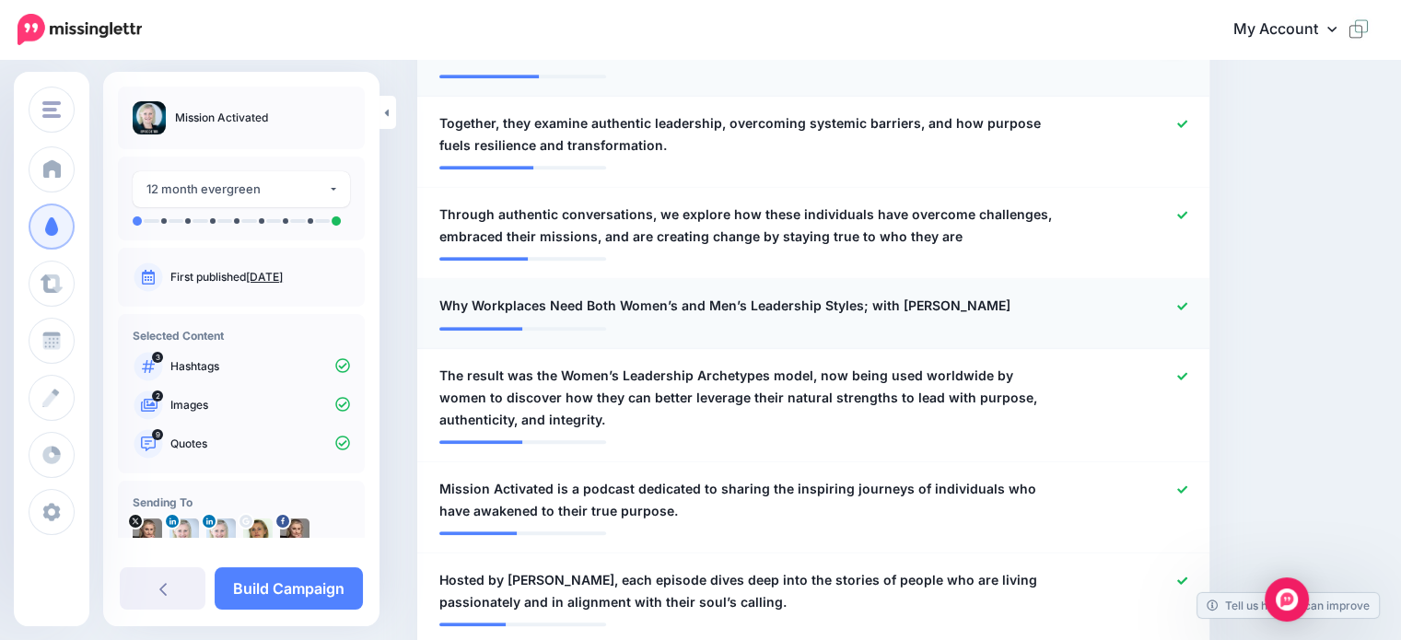
scroll to position [1366, 0]
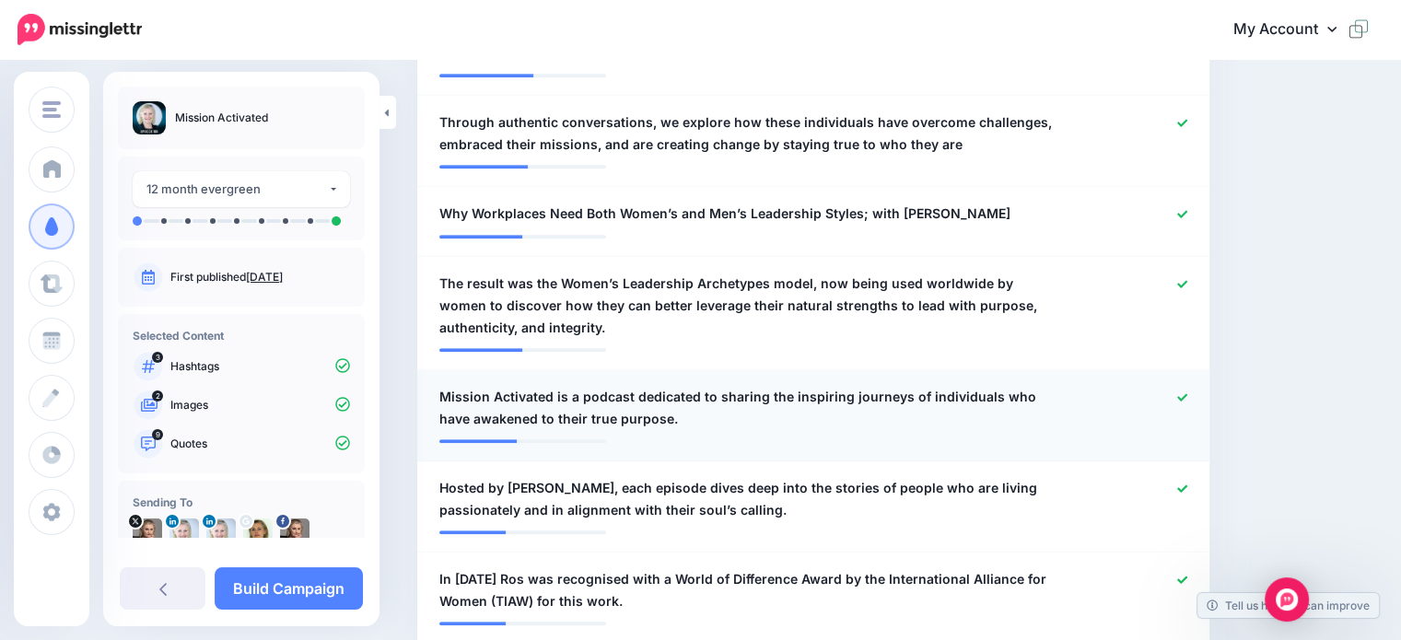
click at [1187, 392] on icon at bounding box center [1182, 397] width 10 height 10
click at [1187, 484] on icon at bounding box center [1182, 487] width 10 height 7
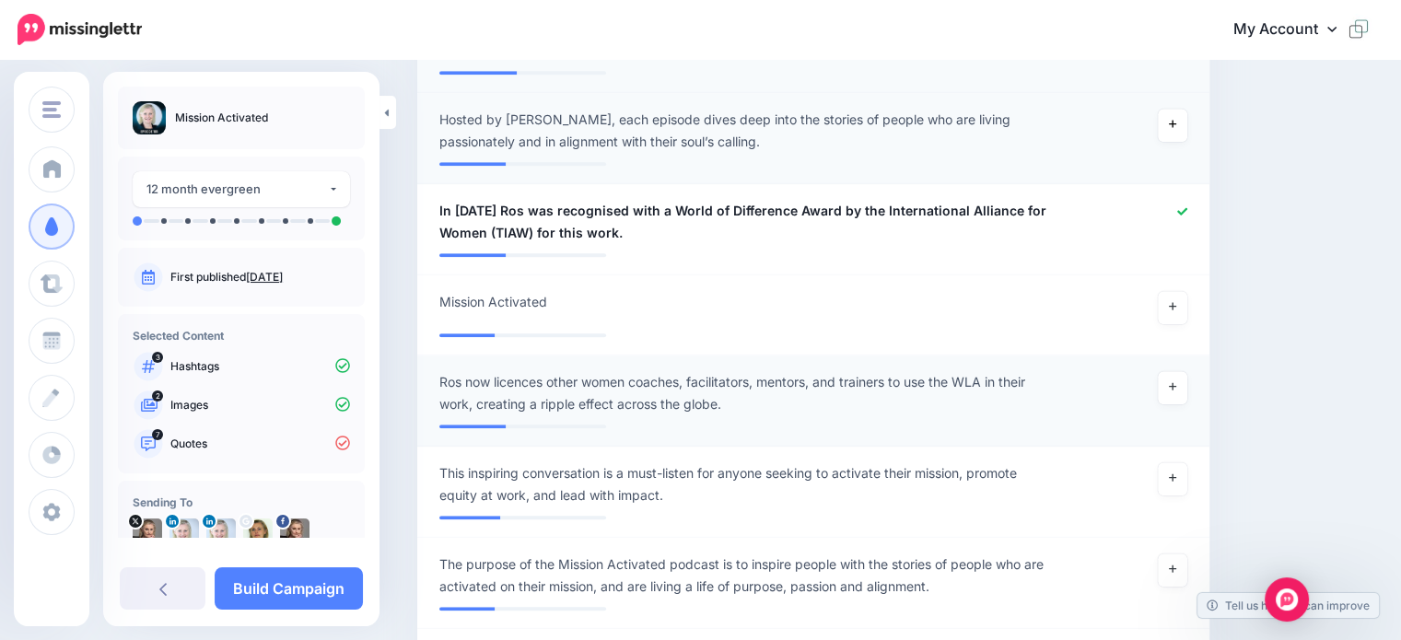
scroll to position [1826, 0]
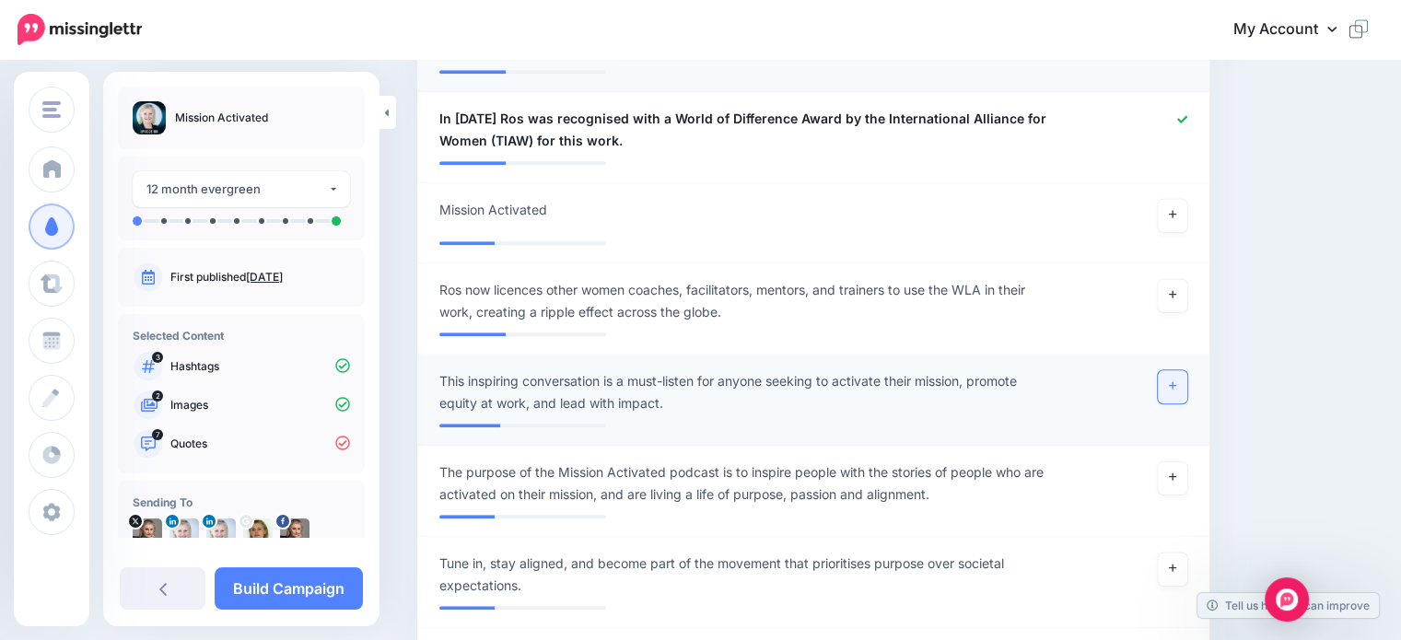
click at [1187, 370] on link at bounding box center [1172, 386] width 29 height 33
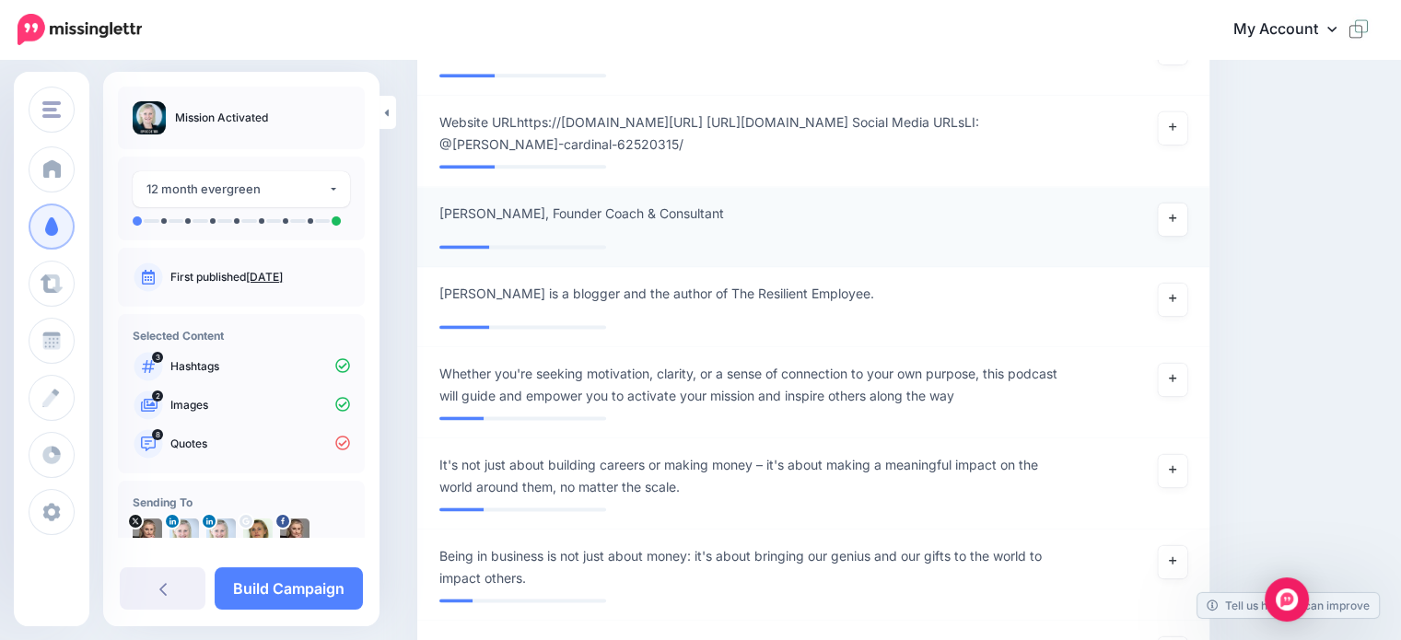
scroll to position [2471, 0]
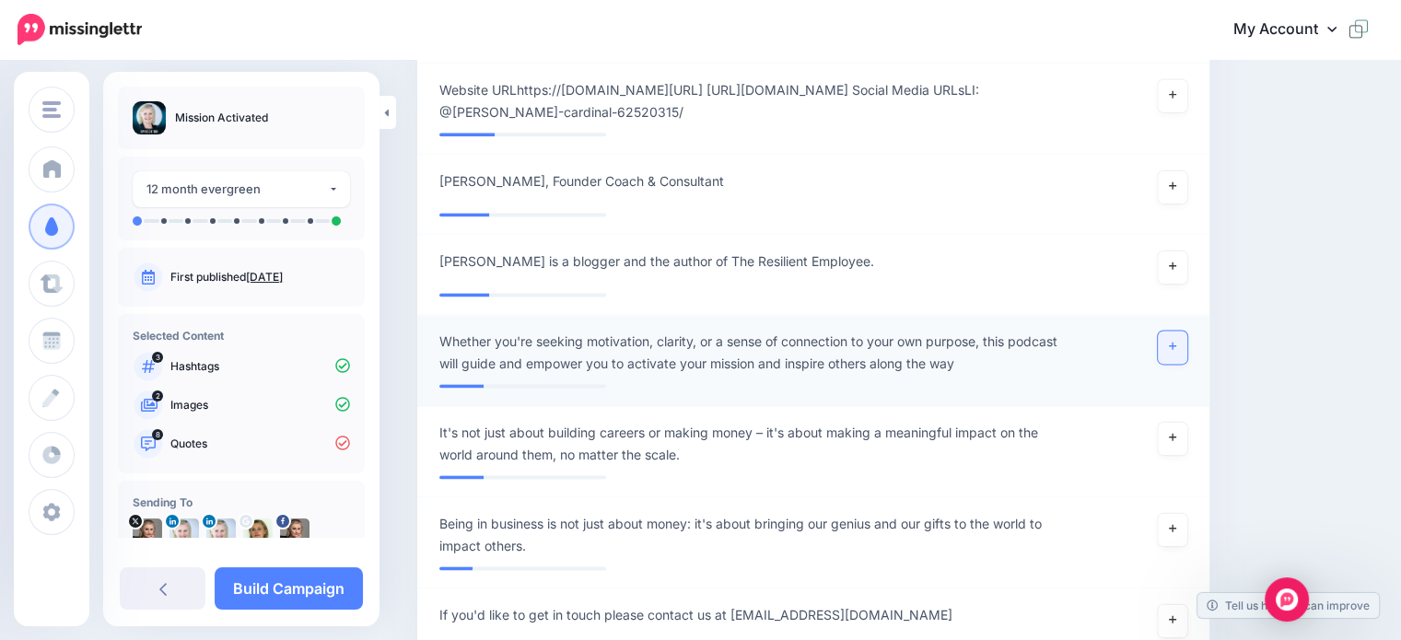
click at [1176, 341] on icon at bounding box center [1172, 346] width 7 height 10
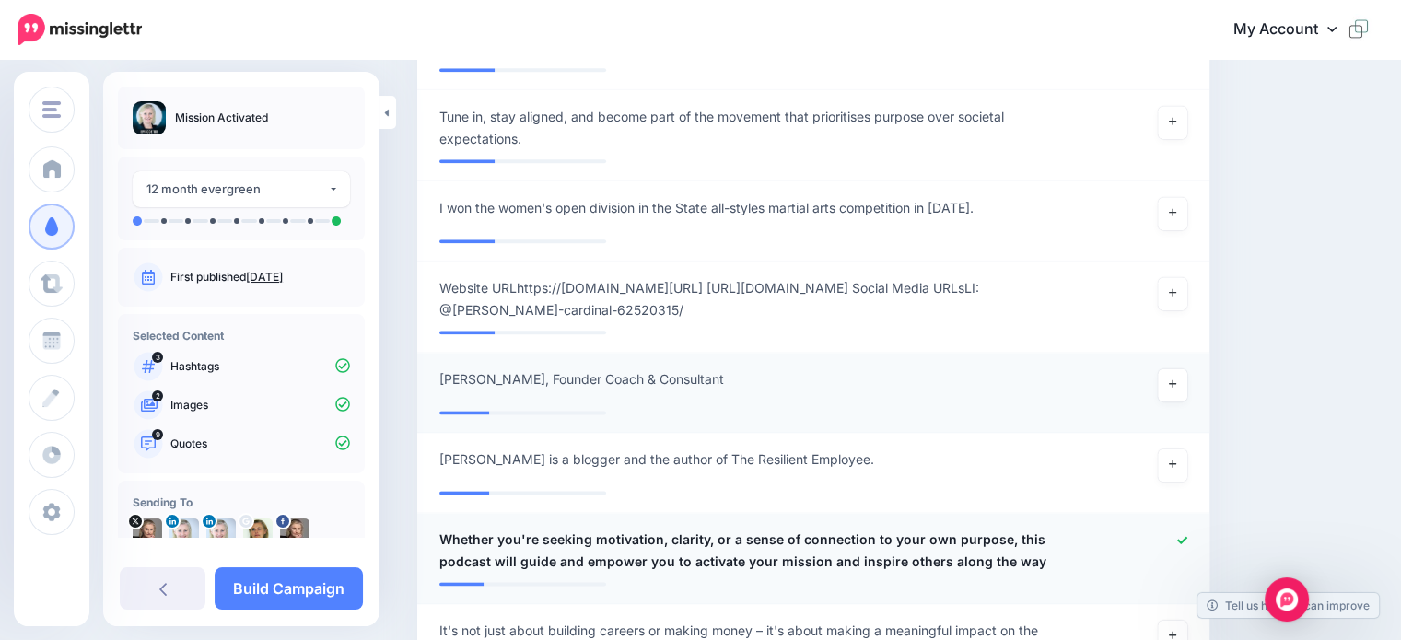
scroll to position [2195, 0]
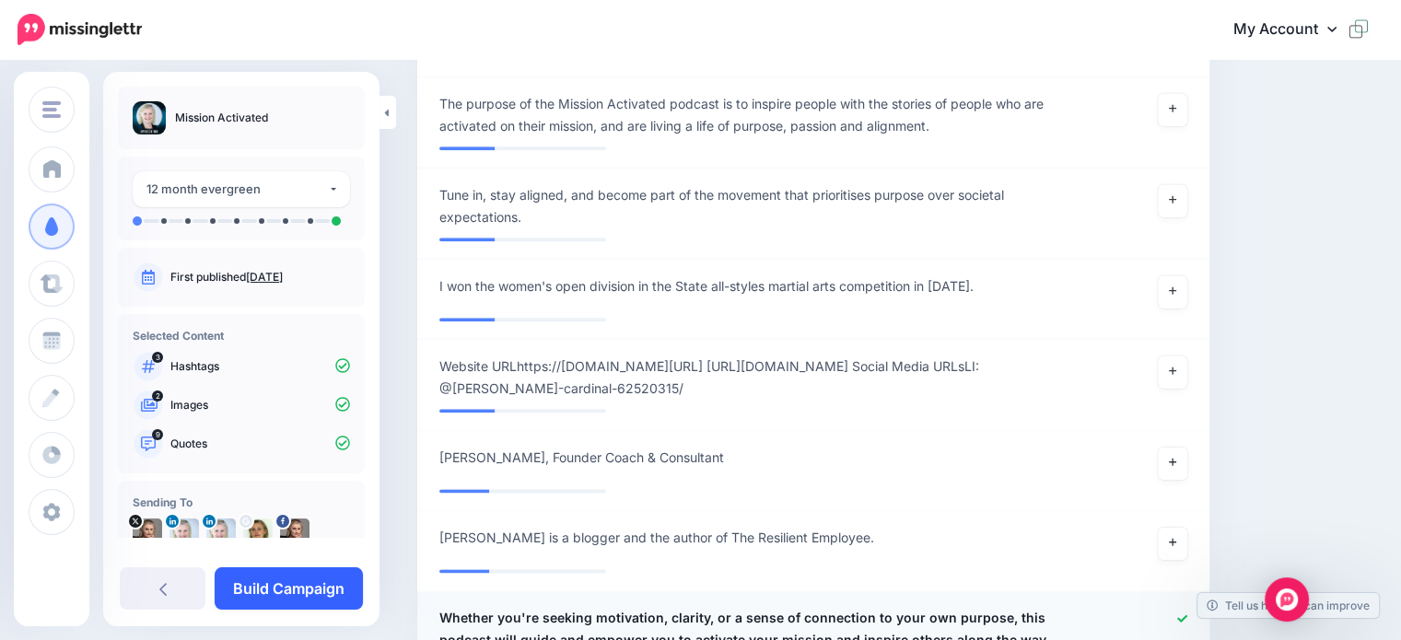
click at [303, 584] on link "Build Campaign" at bounding box center [289, 588] width 148 height 42
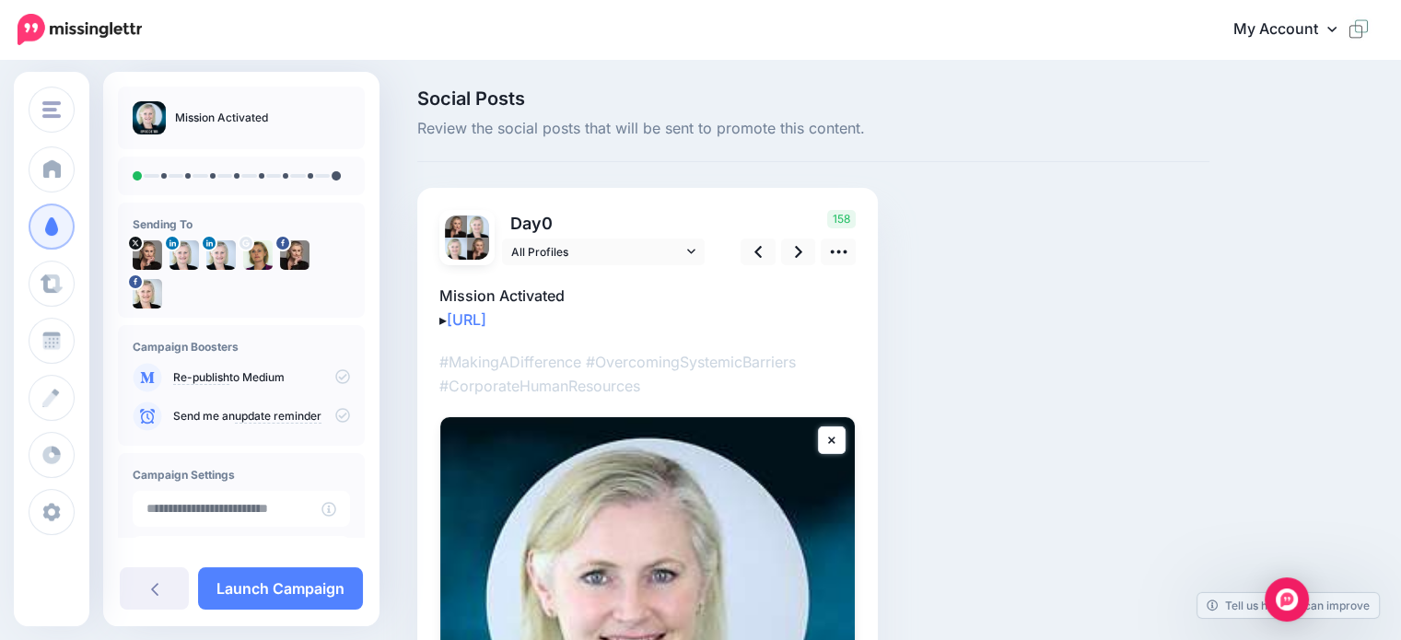
click at [588, 294] on p "Mission Activated ▸ [URL]" at bounding box center [647, 308] width 416 height 48
click at [594, 289] on textarea "**********" at bounding box center [647, 308] width 416 height 48
click at [588, 292] on textarea "**********" at bounding box center [647, 308] width 416 height 48
click at [796, 254] on icon at bounding box center [798, 252] width 7 height 12
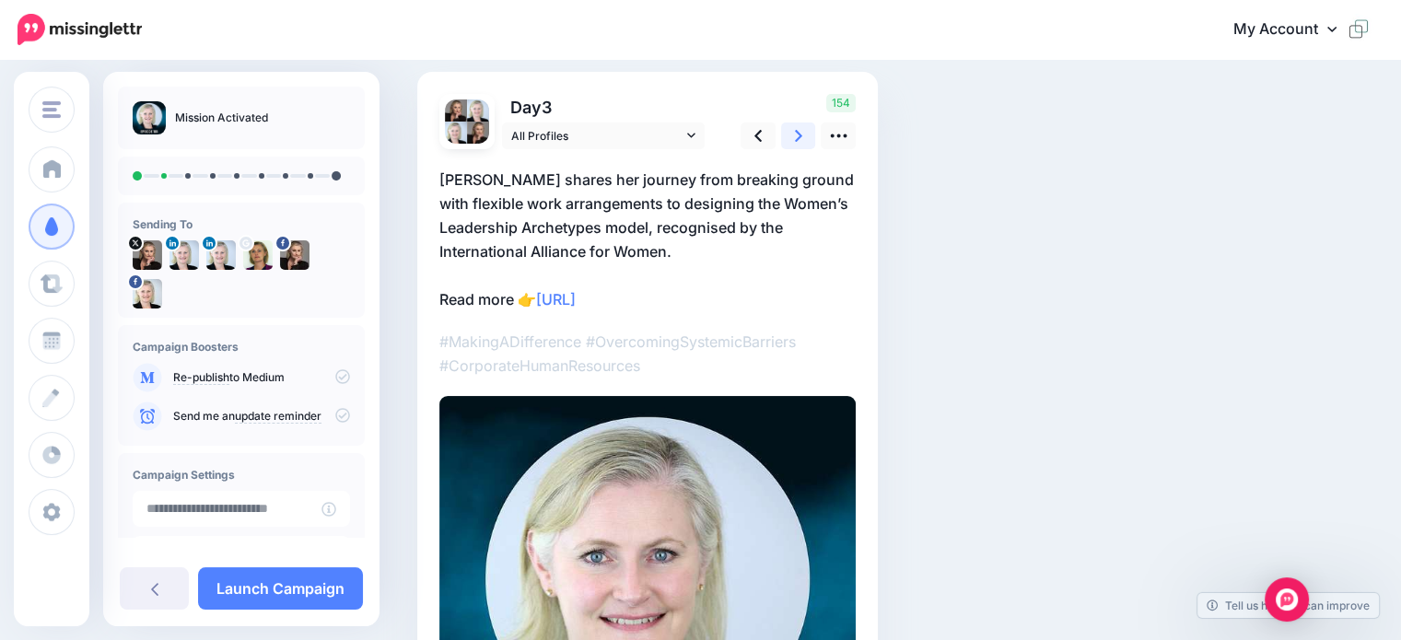
scroll to position [24, 0]
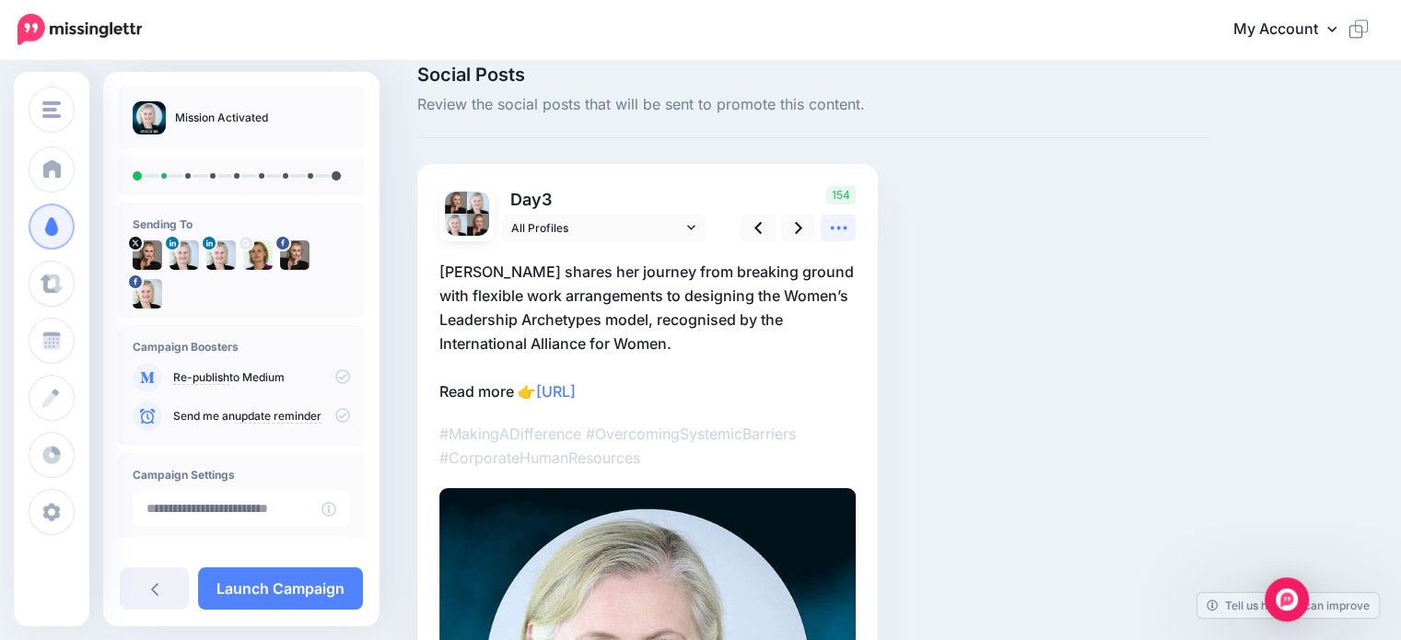
click at [839, 235] on icon at bounding box center [838, 227] width 19 height 19
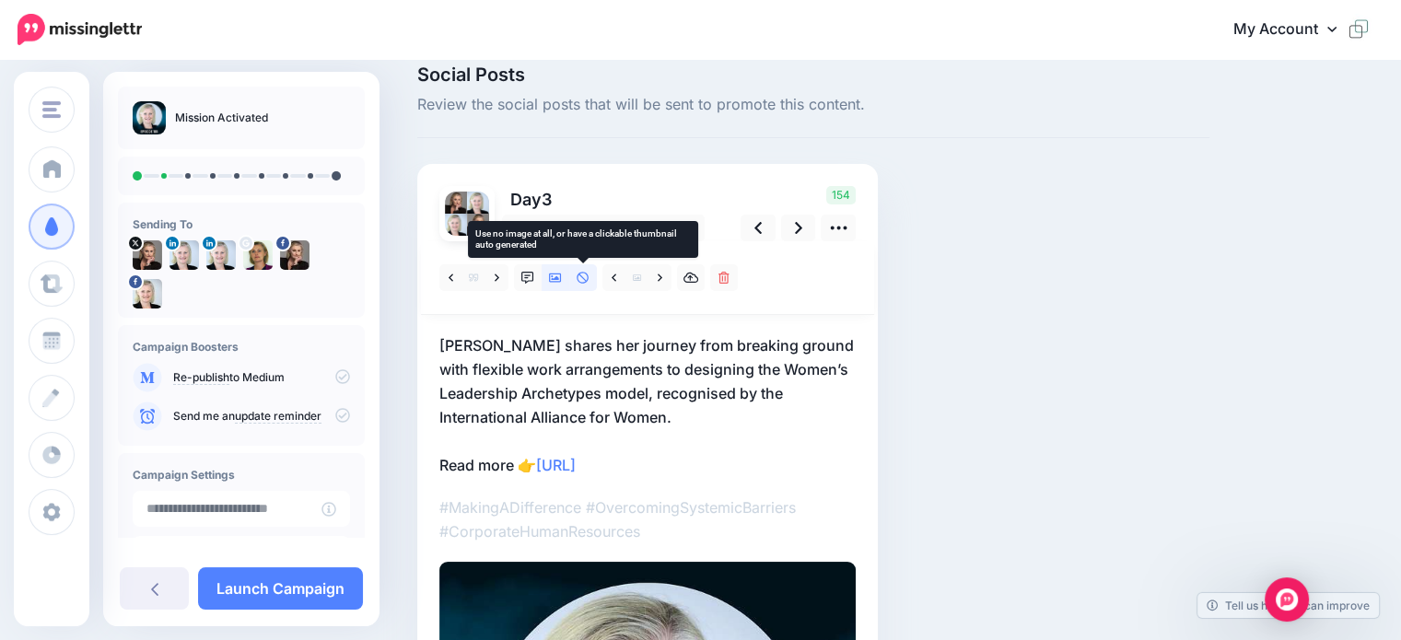
click at [585, 277] on icon at bounding box center [583, 278] width 13 height 13
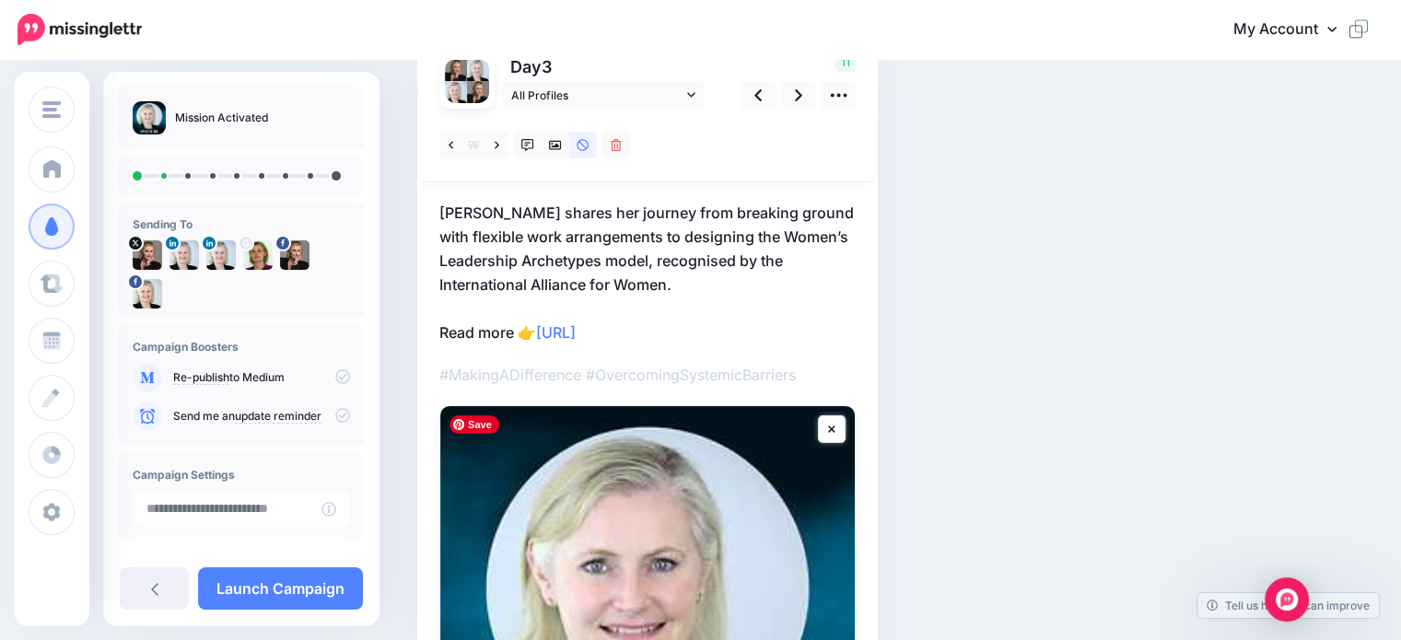
scroll to position [116, 0]
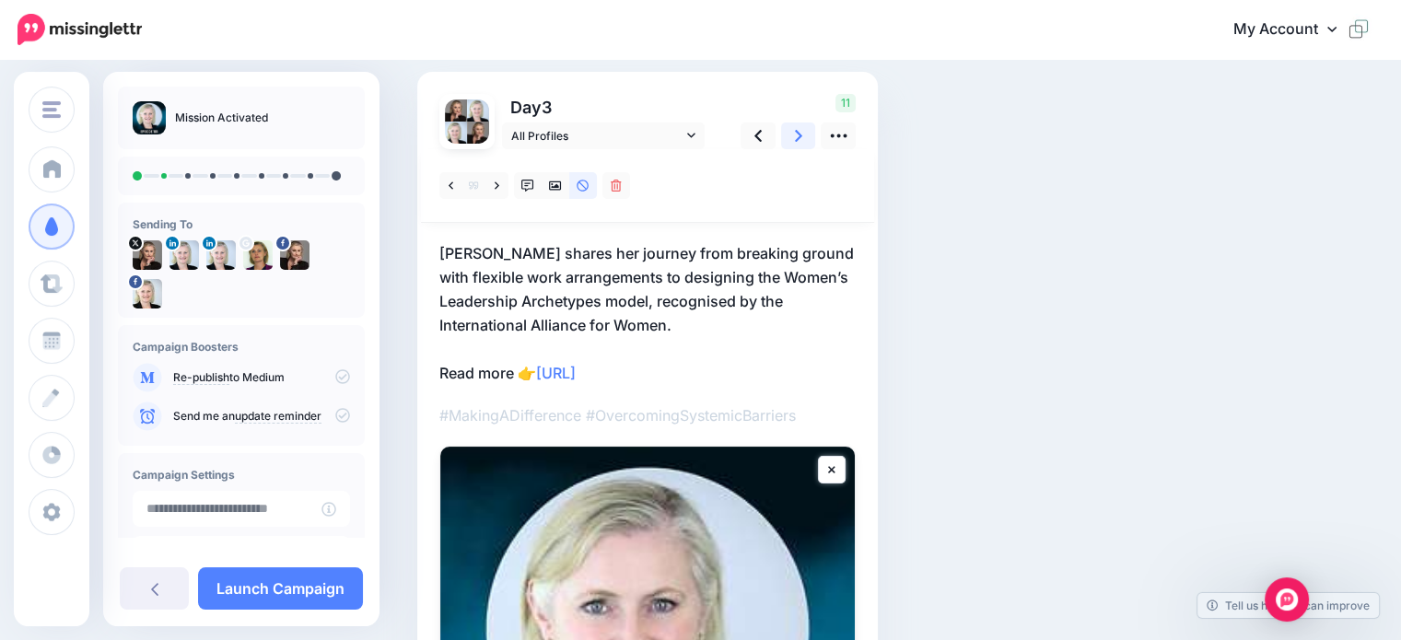
click at [796, 132] on icon at bounding box center [798, 136] width 7 height 12
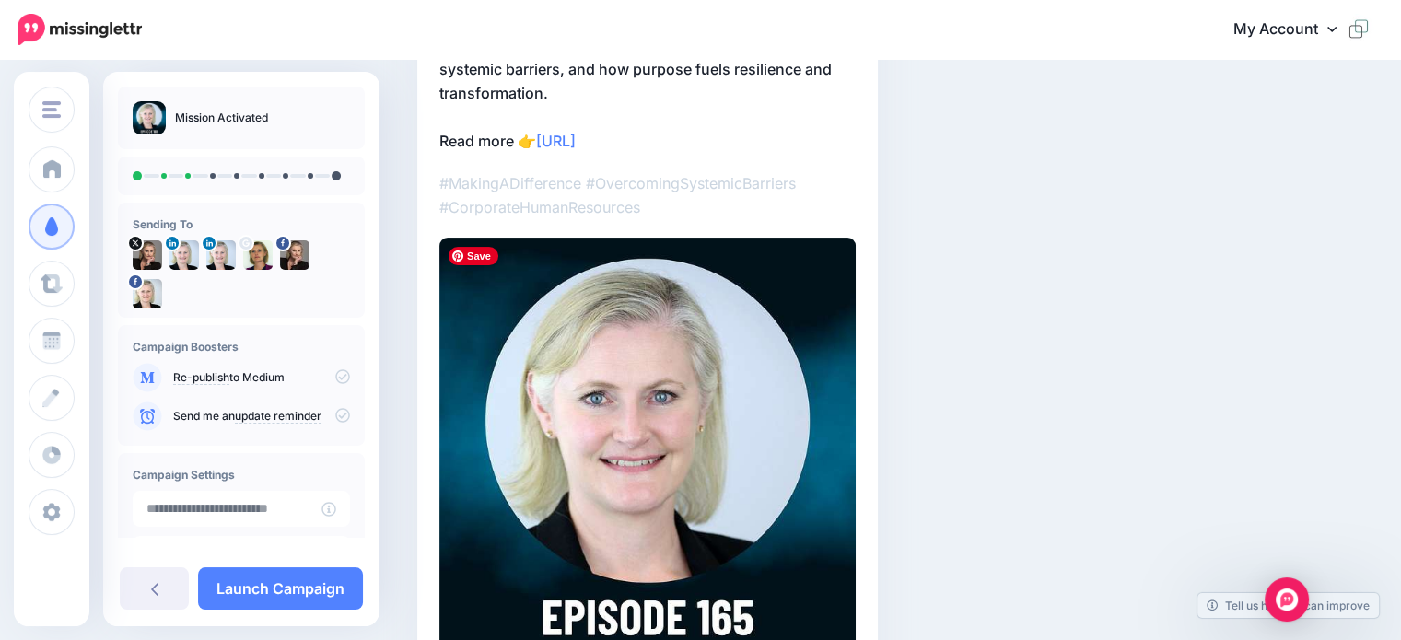
scroll to position [74, 0]
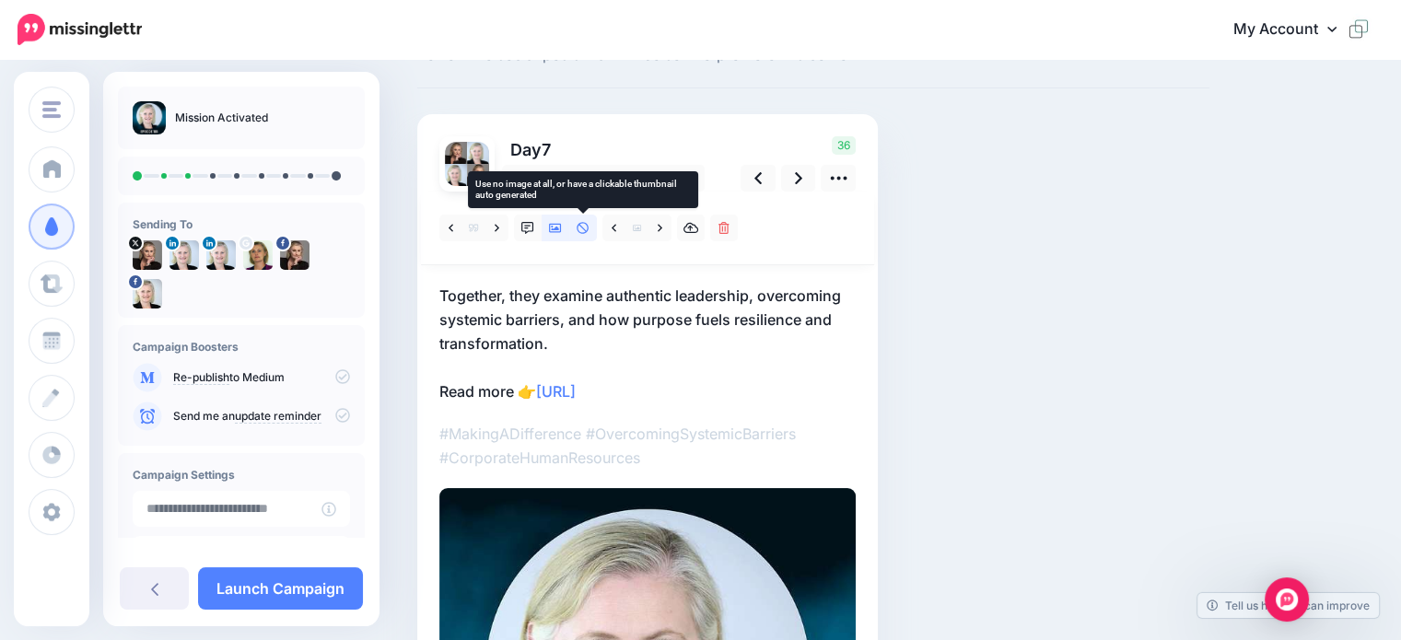
click at [590, 225] on link at bounding box center [583, 228] width 28 height 27
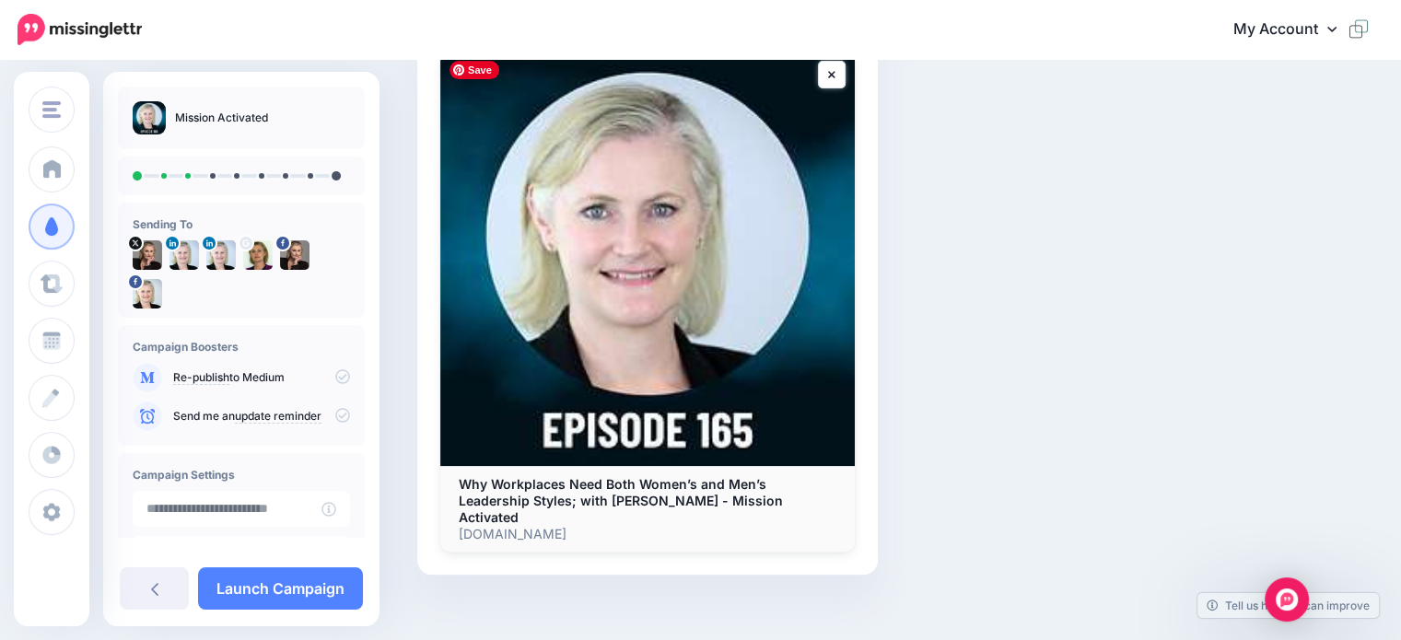
scroll to position [143, 0]
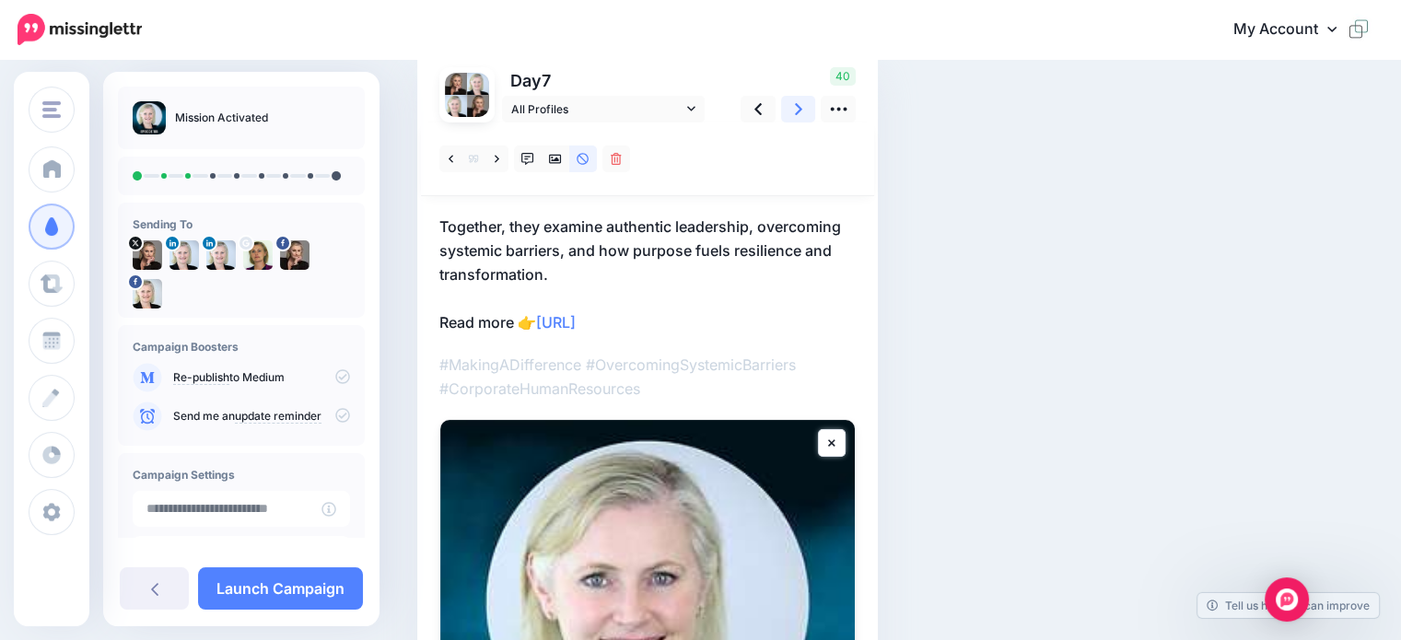
click at [799, 112] on icon at bounding box center [798, 108] width 7 height 19
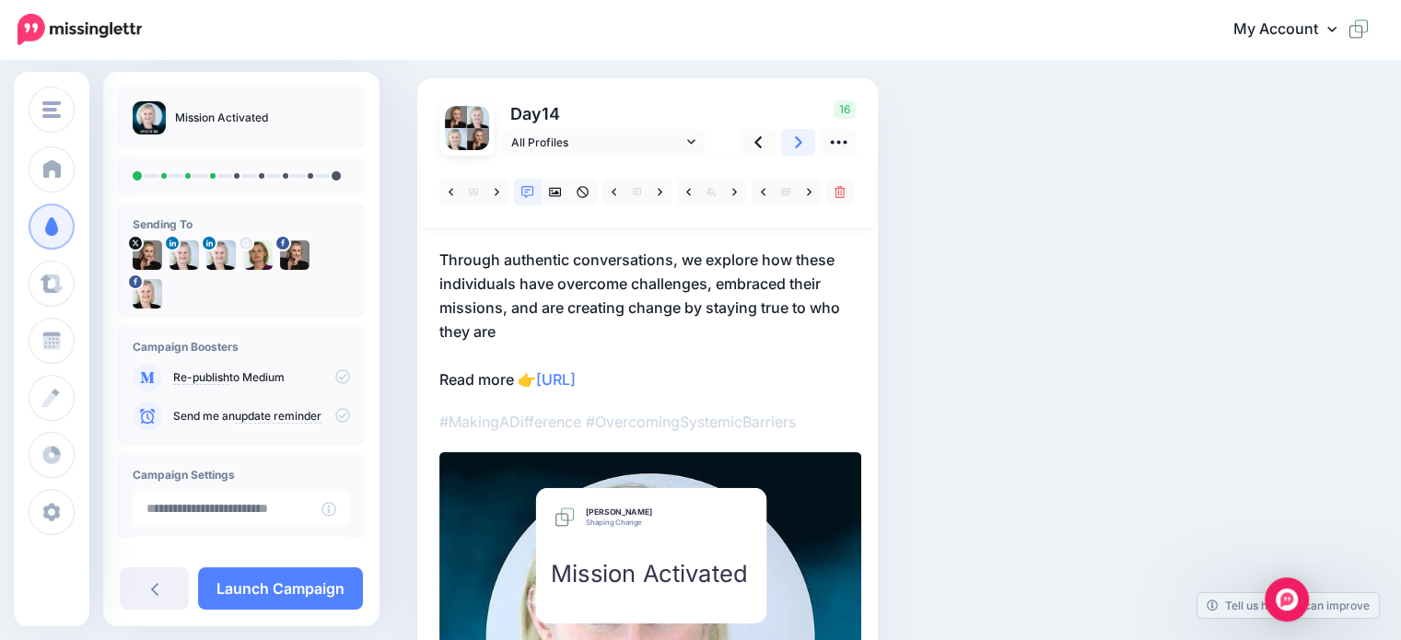
scroll to position [52, 0]
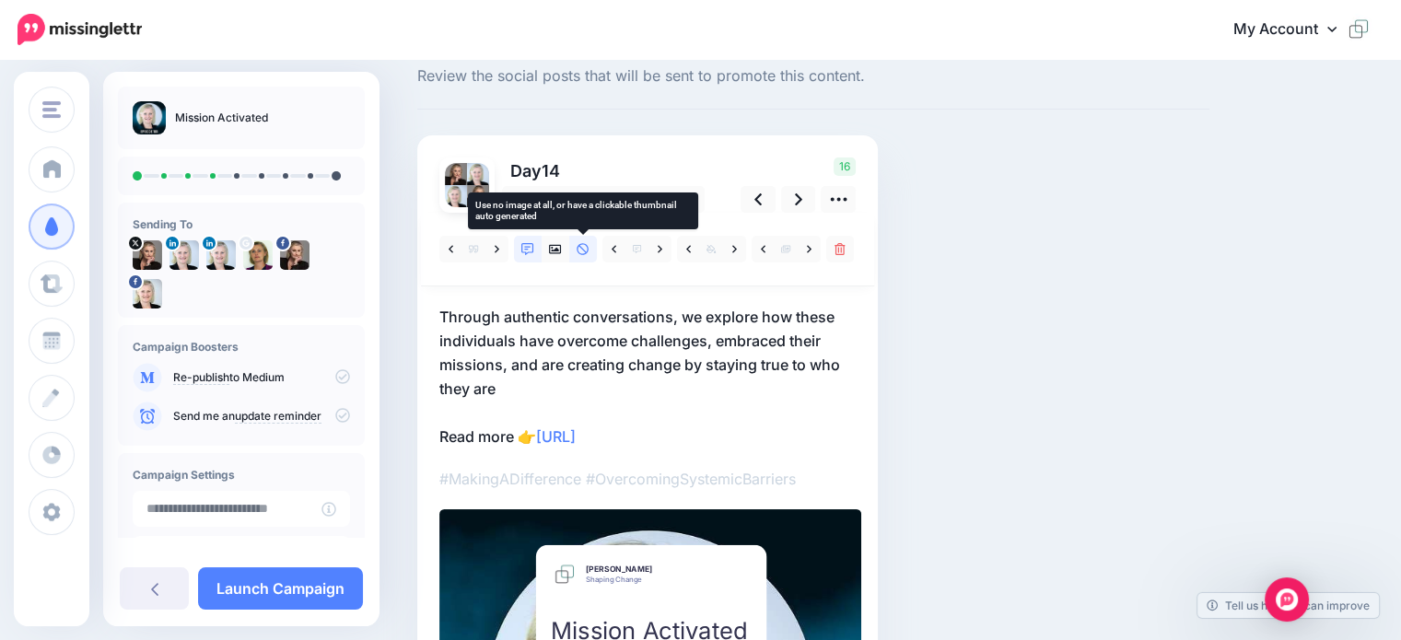
click at [578, 250] on icon at bounding box center [583, 249] width 13 height 13
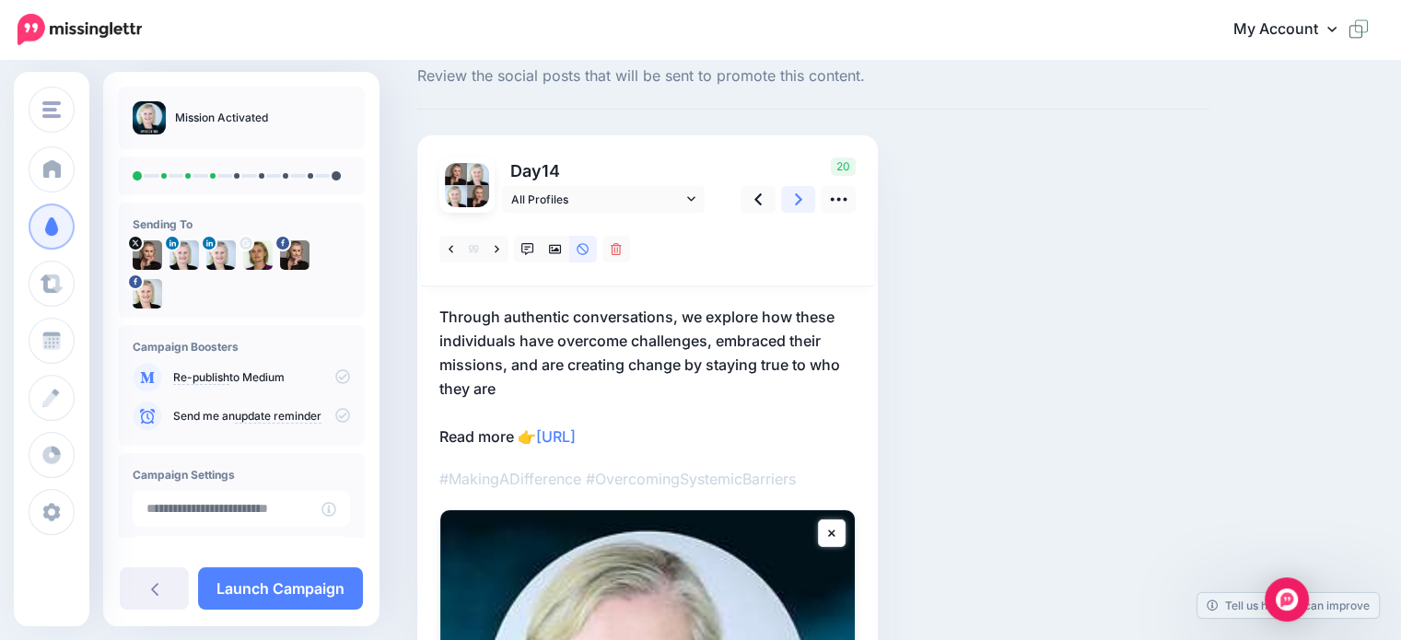
click at [797, 198] on icon at bounding box center [798, 199] width 7 height 19
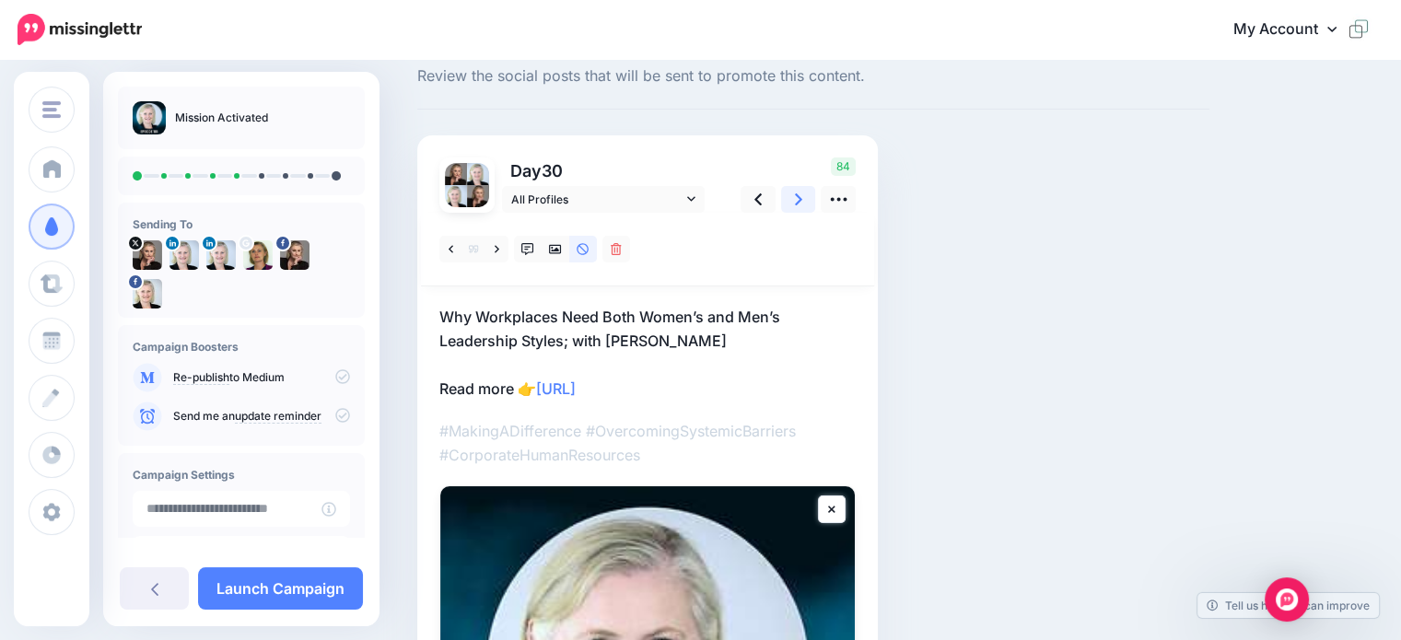
click at [803, 200] on link at bounding box center [798, 199] width 35 height 27
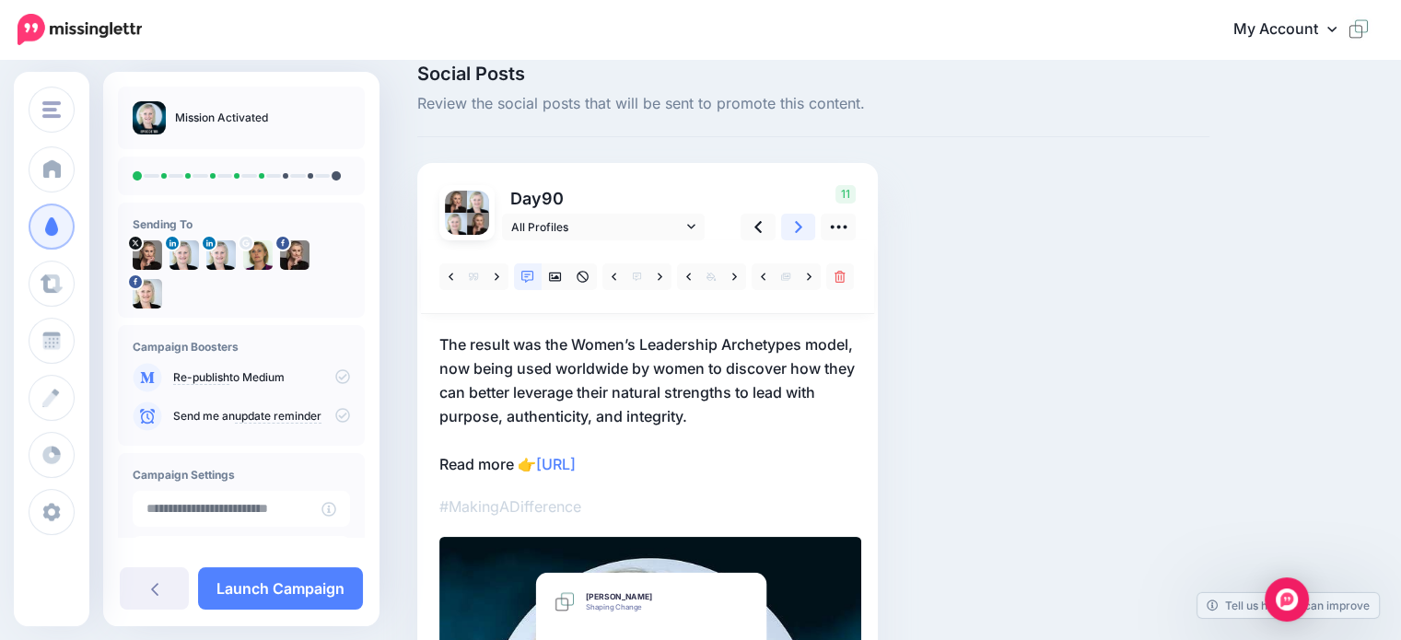
scroll to position [0, 0]
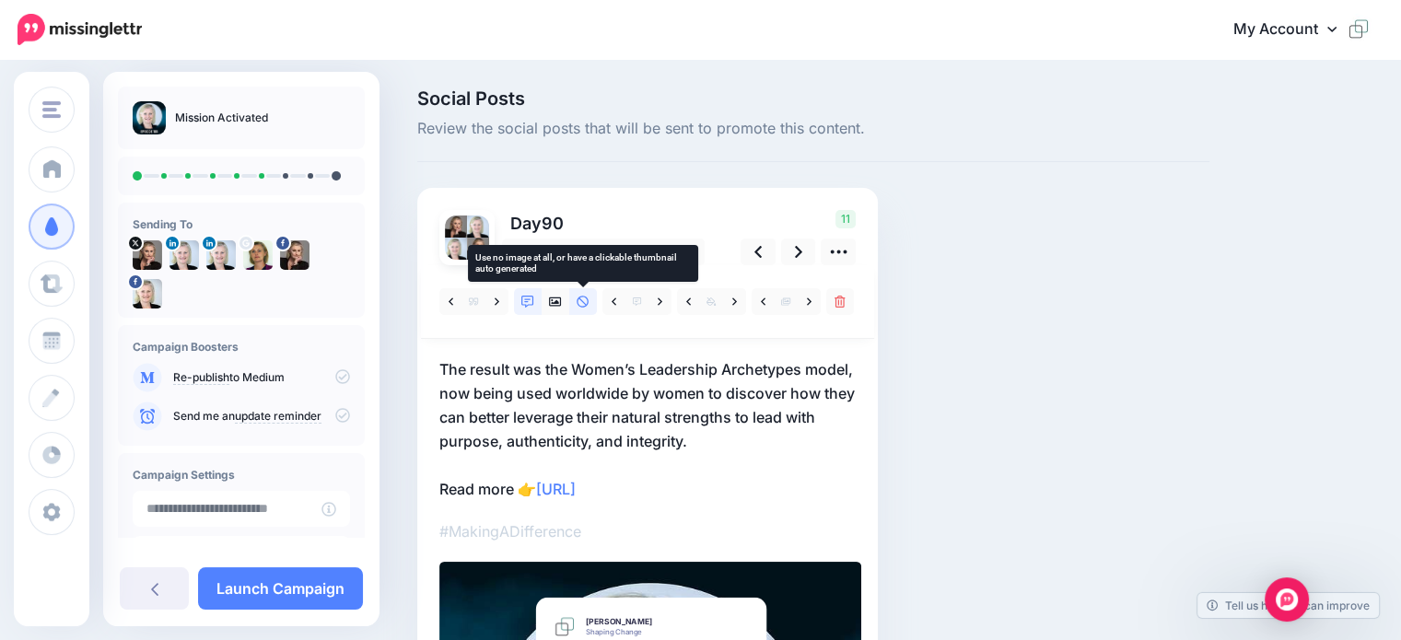
click at [581, 301] on icon at bounding box center [583, 302] width 13 height 13
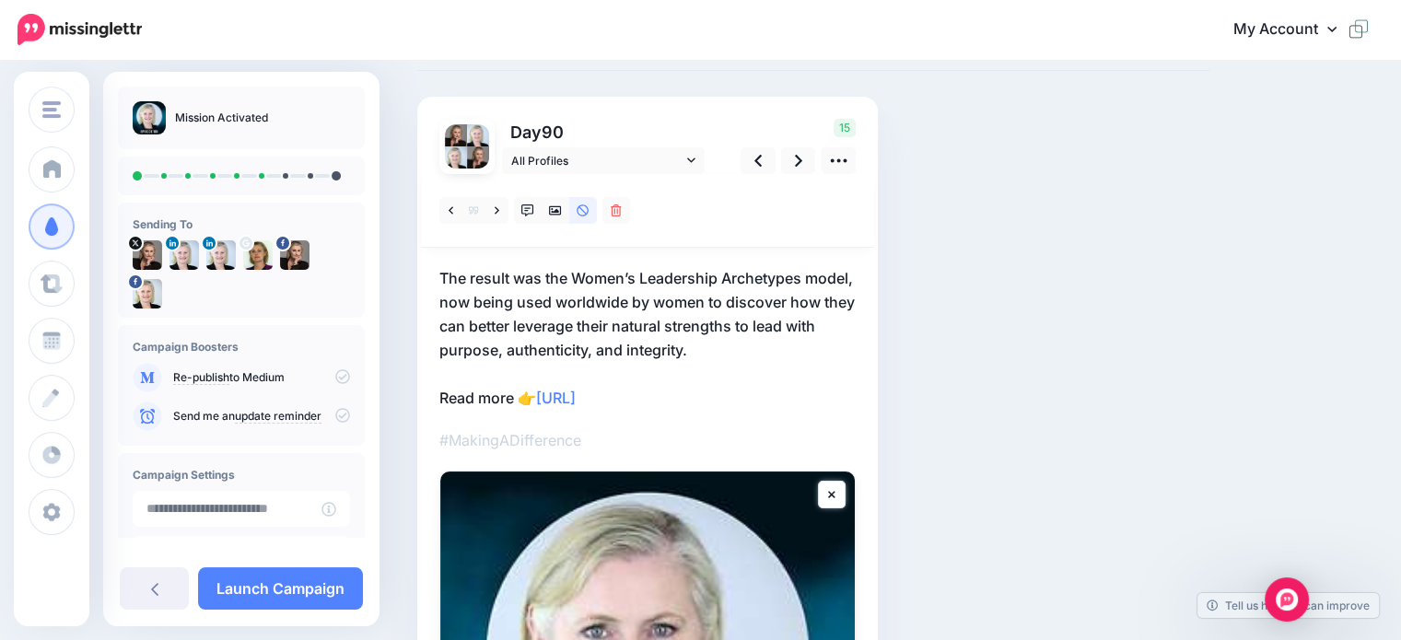
scroll to position [92, 0]
click at [468, 390] on p "The result was the Women’s Leadership Archetypes model, now being used worldwid…" at bounding box center [647, 337] width 416 height 144
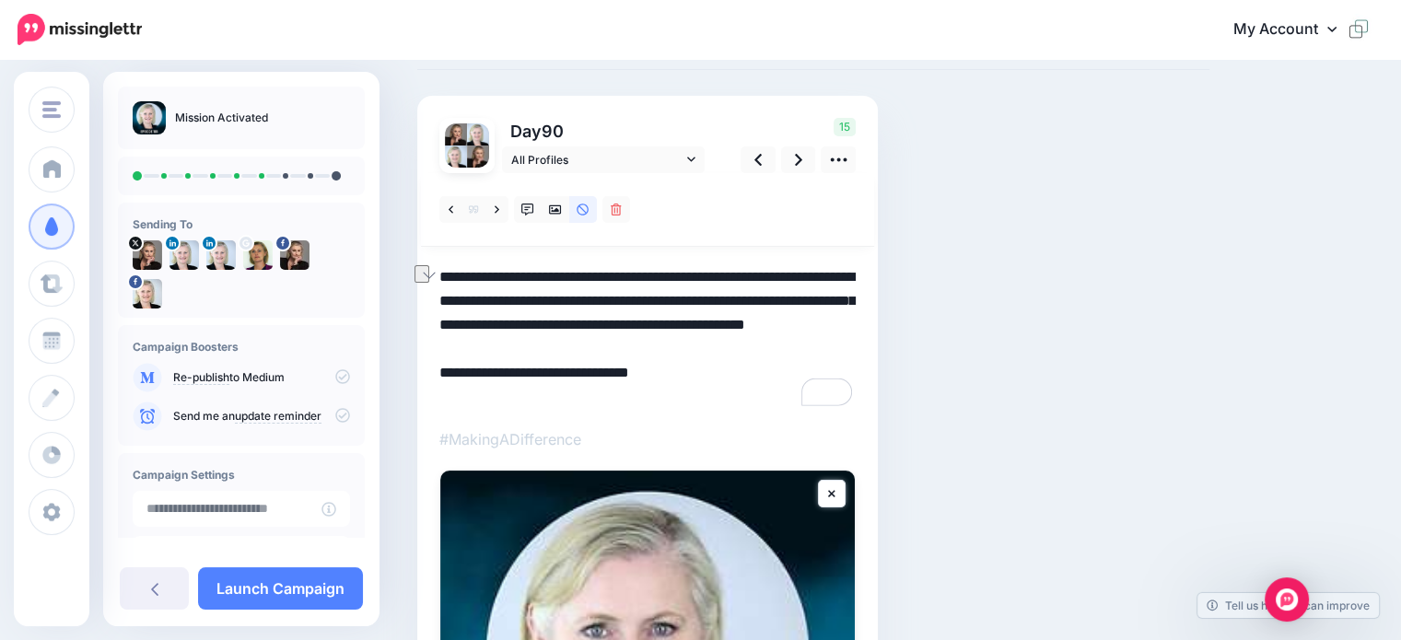
drag, startPoint x: 442, startPoint y: 394, endPoint x: 510, endPoint y: 401, distance: 68.5
click at [510, 401] on textarea "**********" at bounding box center [647, 337] width 416 height 144
type textarea "**********"
click at [799, 161] on icon at bounding box center [798, 160] width 7 height 12
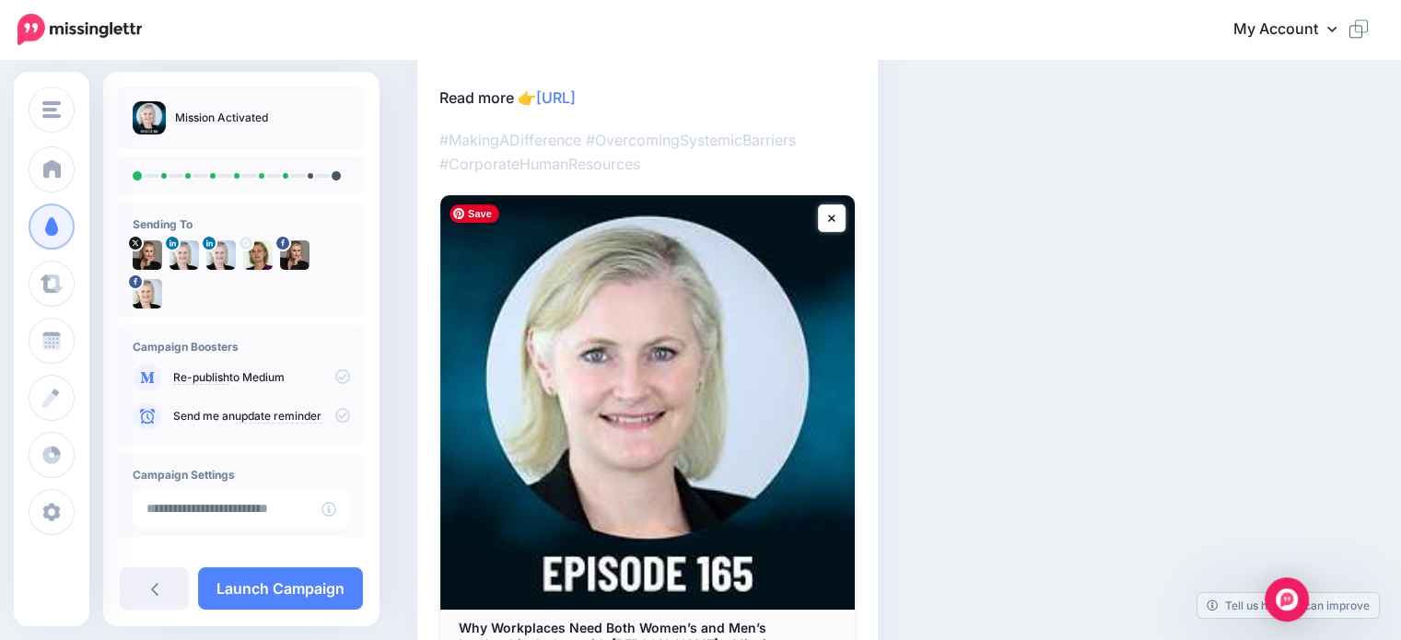
scroll to position [143, 0]
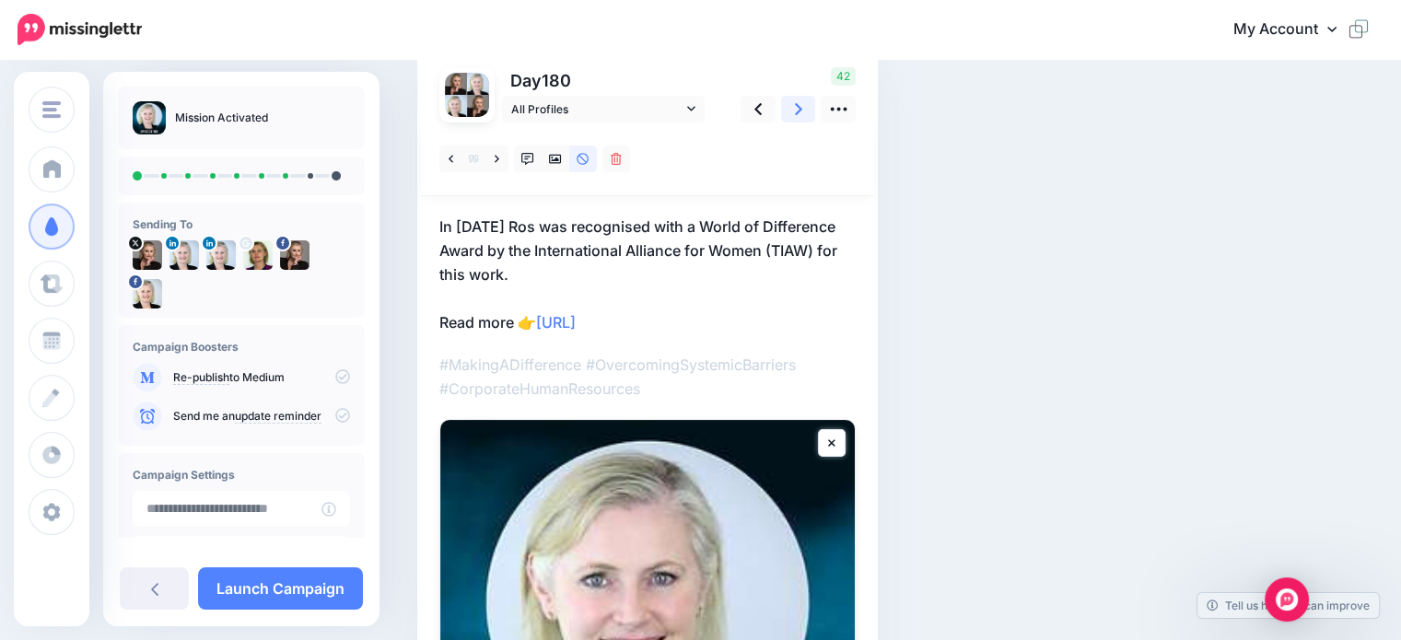
click at [798, 111] on icon at bounding box center [798, 109] width 7 height 12
click at [798, 105] on icon at bounding box center [798, 109] width 7 height 12
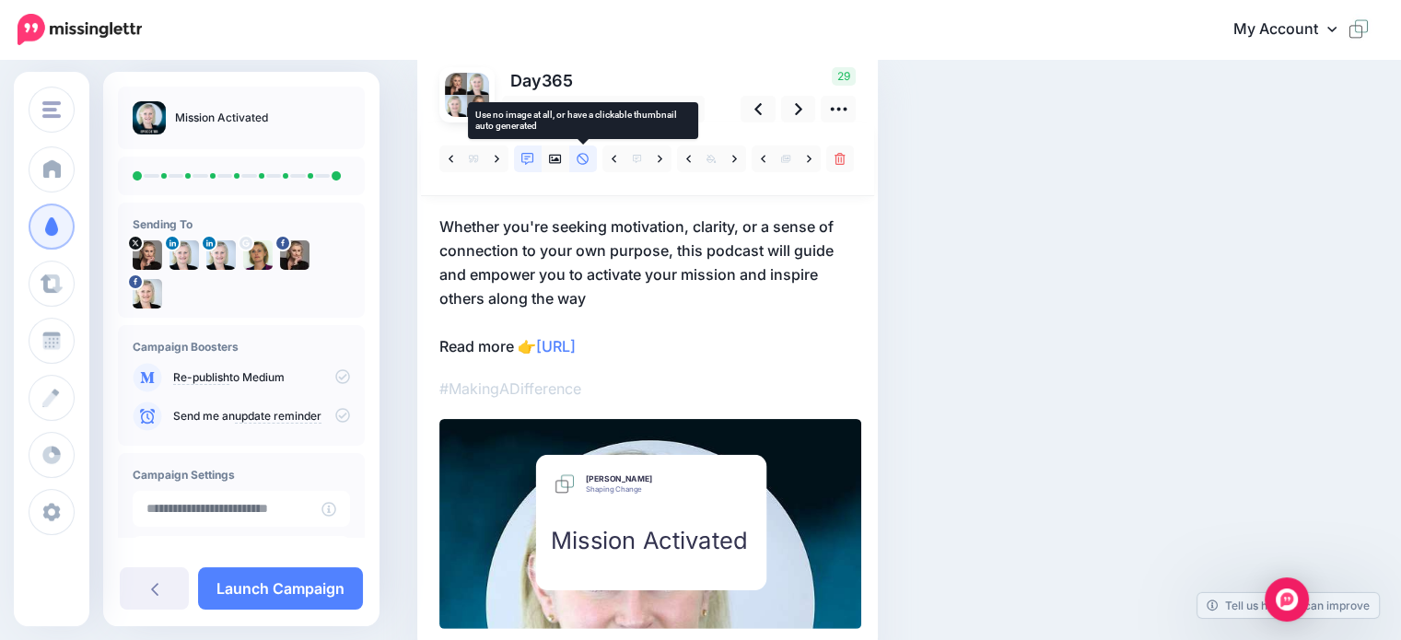
click at [578, 157] on icon at bounding box center [583, 159] width 12 height 12
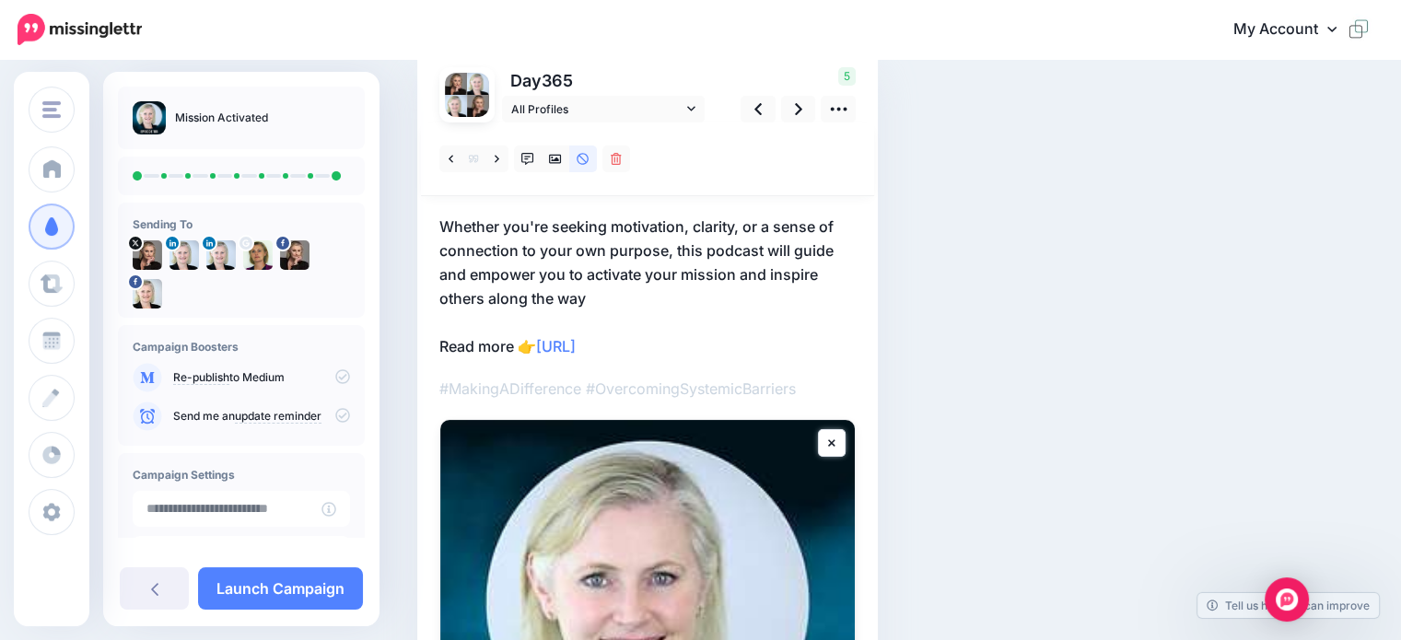
scroll to position [51, 0]
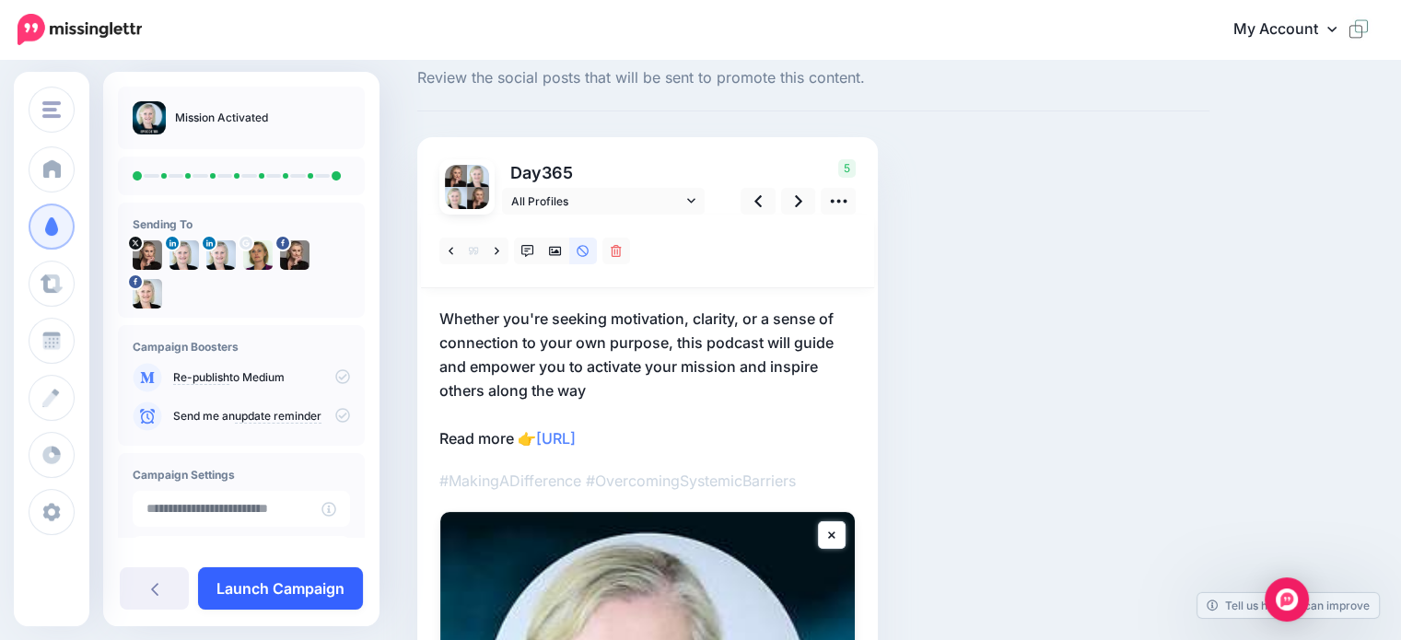
click at [272, 595] on link "Launch Campaign" at bounding box center [280, 588] width 165 height 42
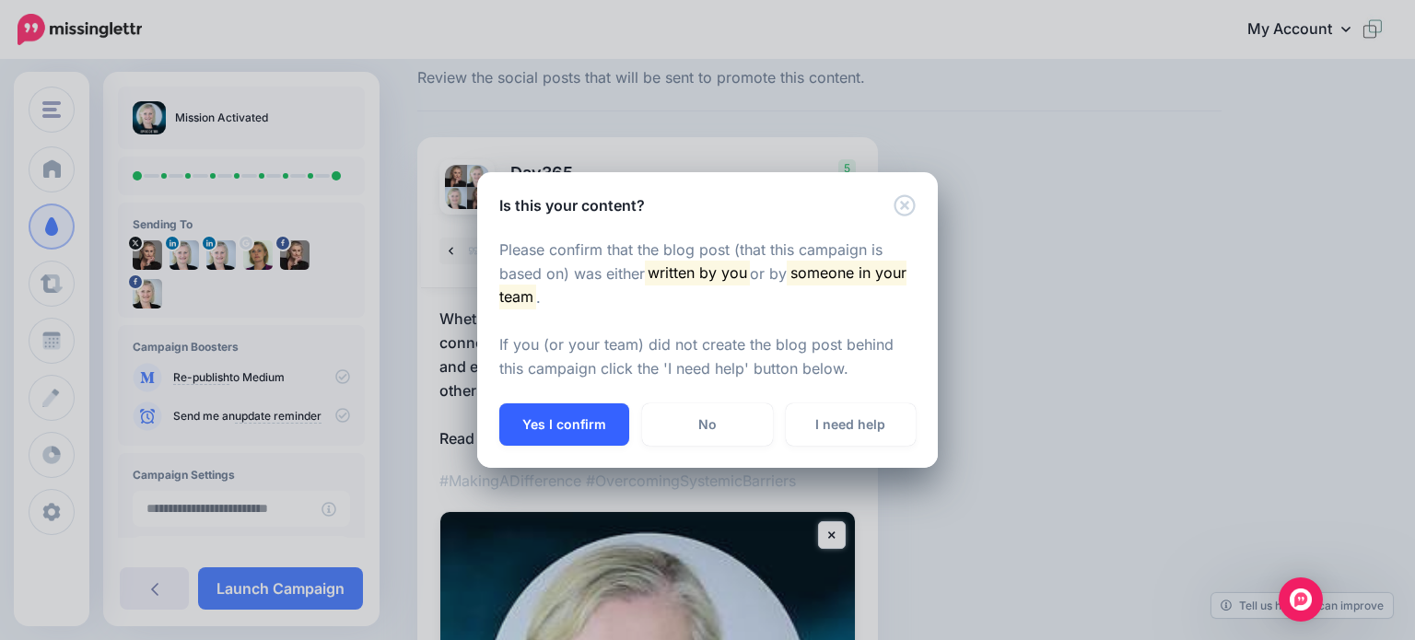
click at [553, 431] on button "Yes I confirm" at bounding box center [564, 424] width 130 height 42
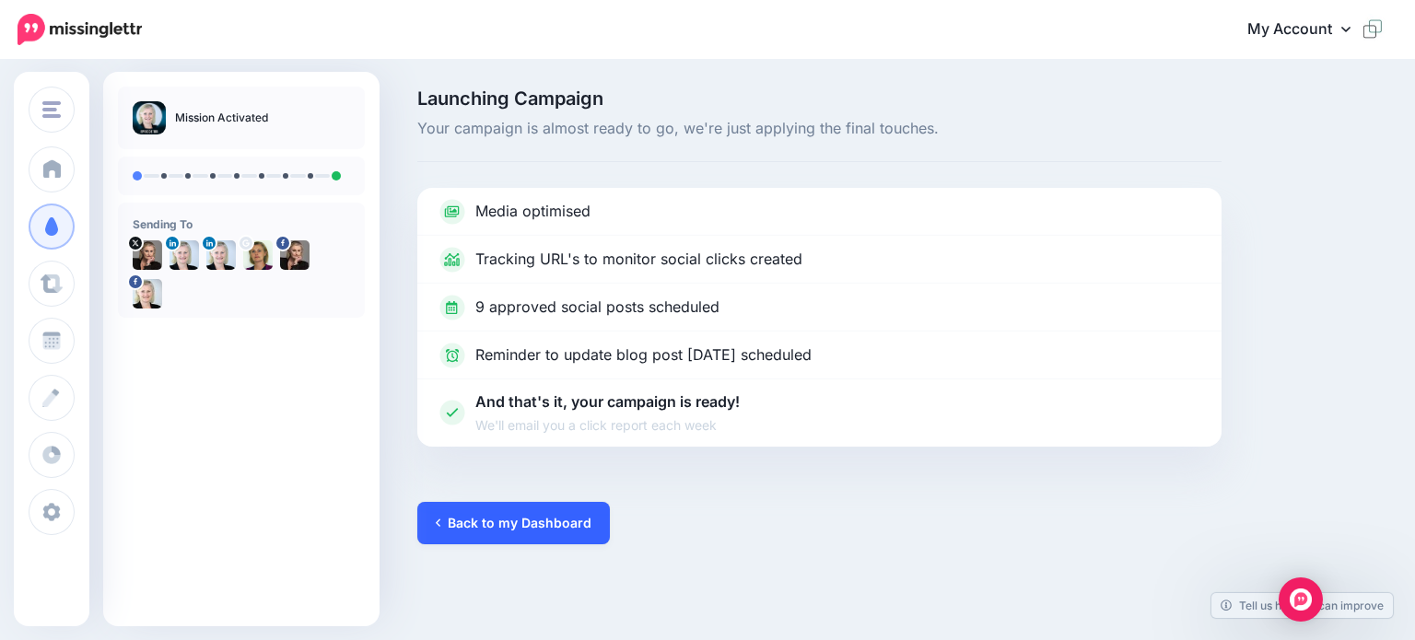
click at [520, 524] on link "Back to my Dashboard" at bounding box center [513, 523] width 192 height 42
